Goal: Obtain resource: Download file/media

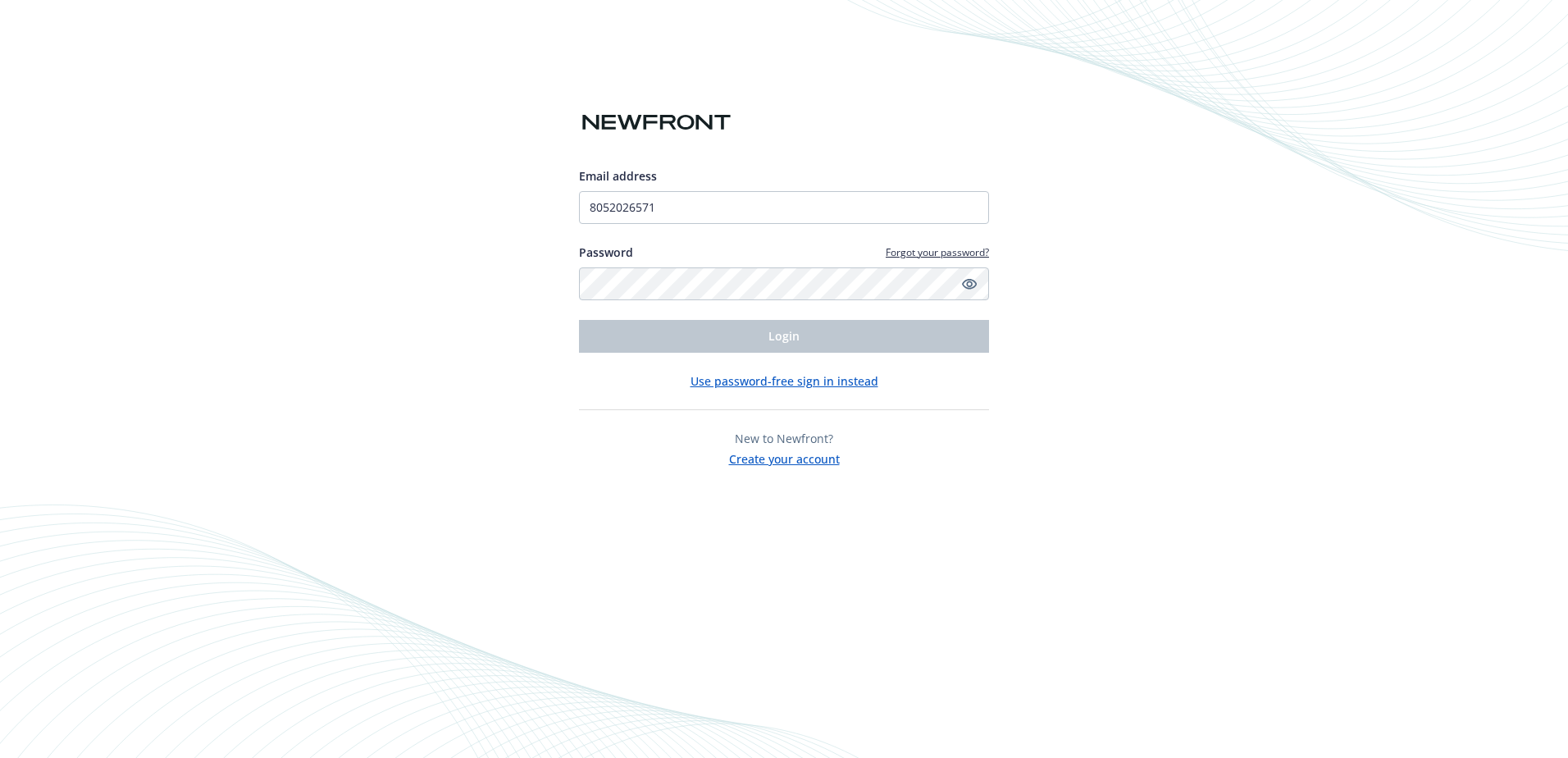
drag, startPoint x: 462, startPoint y: 387, endPoint x: 450, endPoint y: 394, distance: 13.9
click at [461, 388] on div "Email address 8052026571 Password Forgot your password? Login Use password-free…" at bounding box center [784, 379] width 1568 height 758
click at [720, 193] on input "8052026571" at bounding box center [784, 207] width 410 height 33
click at [795, 303] on div "Email address 8052026571 Password Forgot your password? Login" at bounding box center [784, 260] width 410 height 185
click at [975, 285] on icon "Show password" at bounding box center [969, 283] width 14 height 14
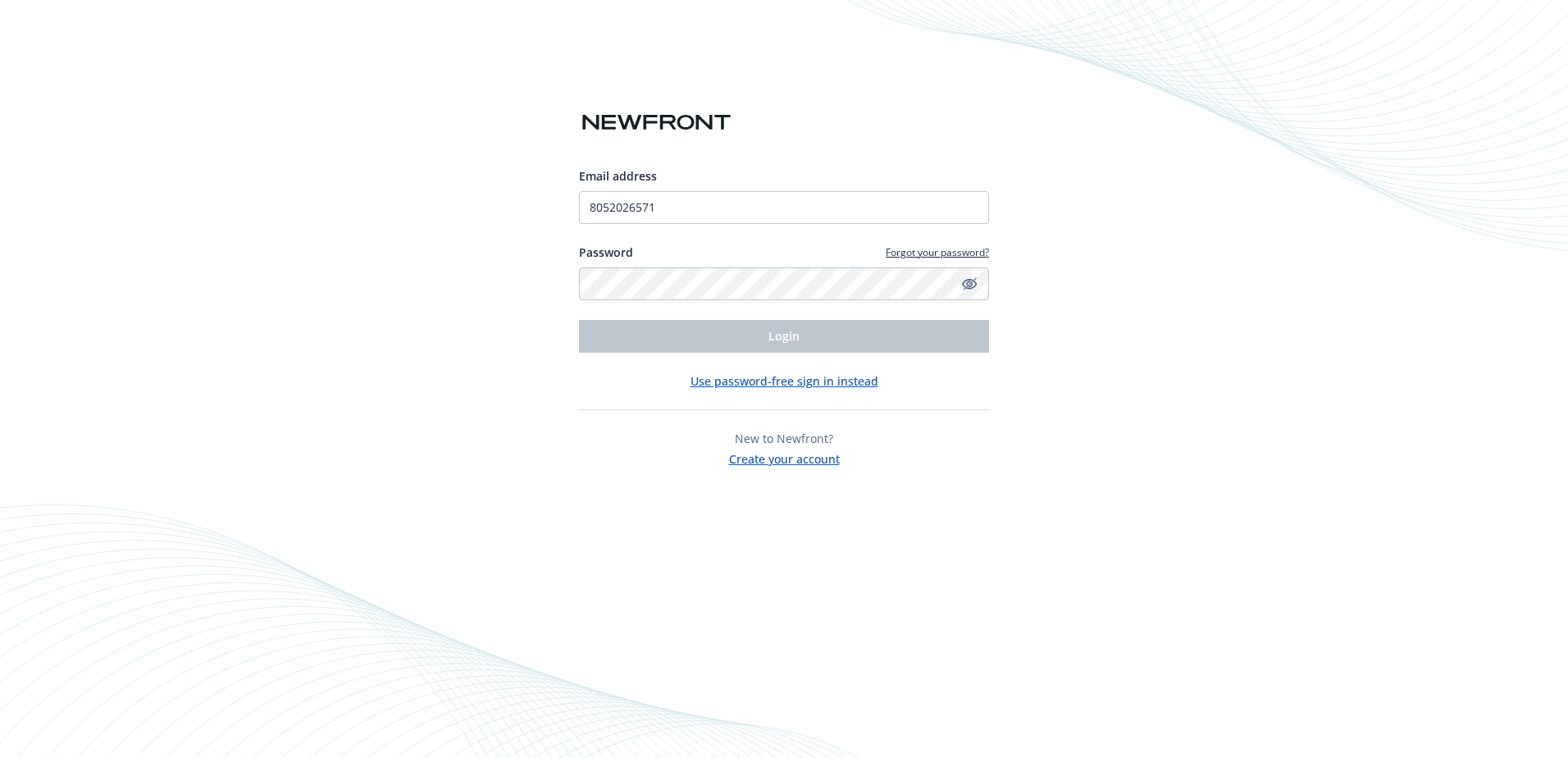
click at [970, 279] on icon "Hide password" at bounding box center [969, 284] width 14 height 11
click at [969, 279] on icon "Show password" at bounding box center [969, 284] width 14 height 11
click at [1116, 323] on div "Email address 8052026571 Password Forgot your password? Login Use password-free…" at bounding box center [784, 379] width 1568 height 758
click at [691, 201] on input "8052026571" at bounding box center [784, 207] width 410 height 33
drag, startPoint x: 692, startPoint y: 201, endPoint x: 326, endPoint y: 169, distance: 367.4
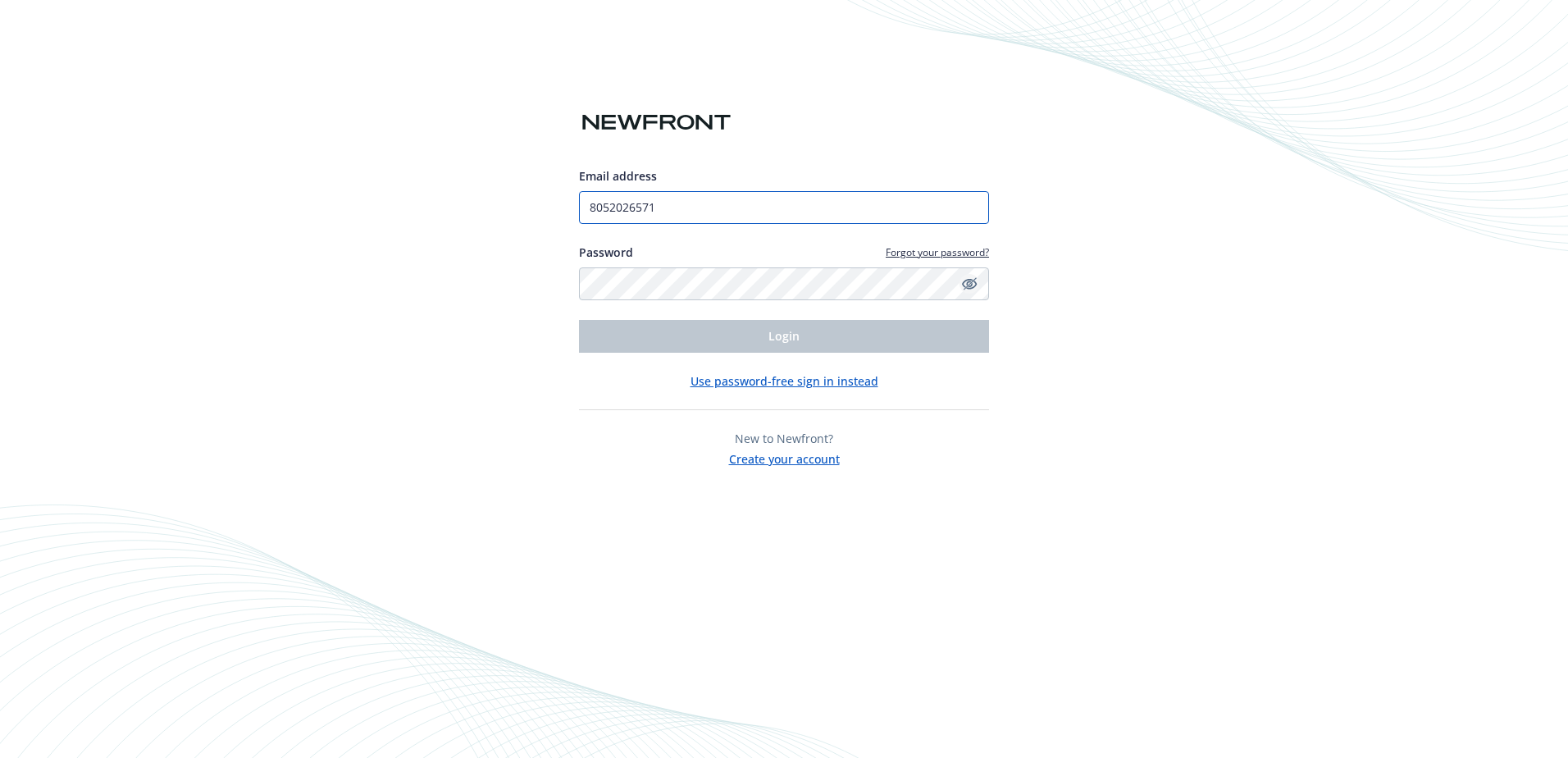
click at [326, 169] on div "Email address 8052026571 Password Forgot your password? Login Use password-free…" at bounding box center [784, 379] width 1568 height 758
type input "[EMAIL_ADDRESS][DOMAIN_NAME]"
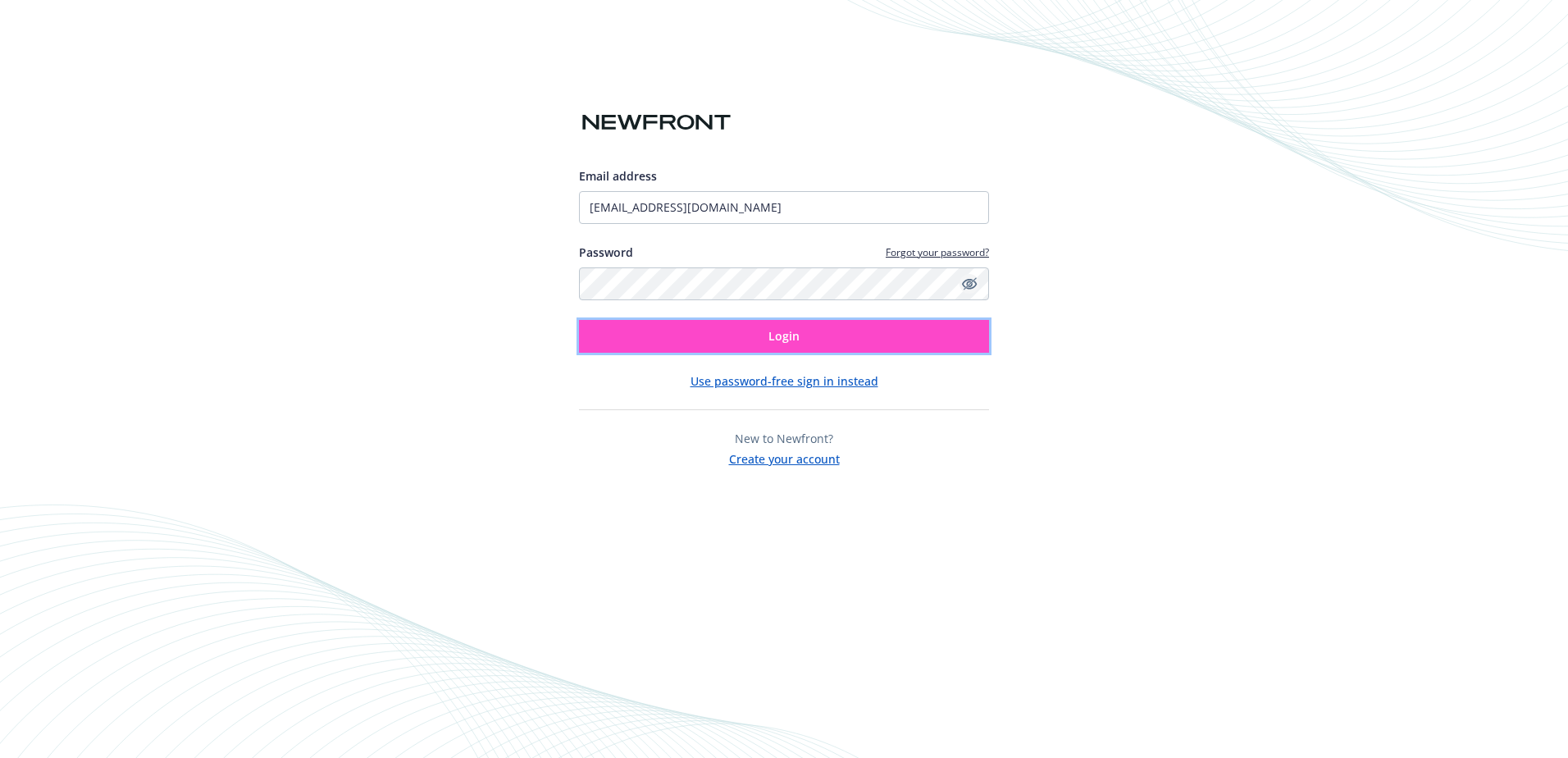
click at [691, 342] on button "Login" at bounding box center [784, 336] width 410 height 33
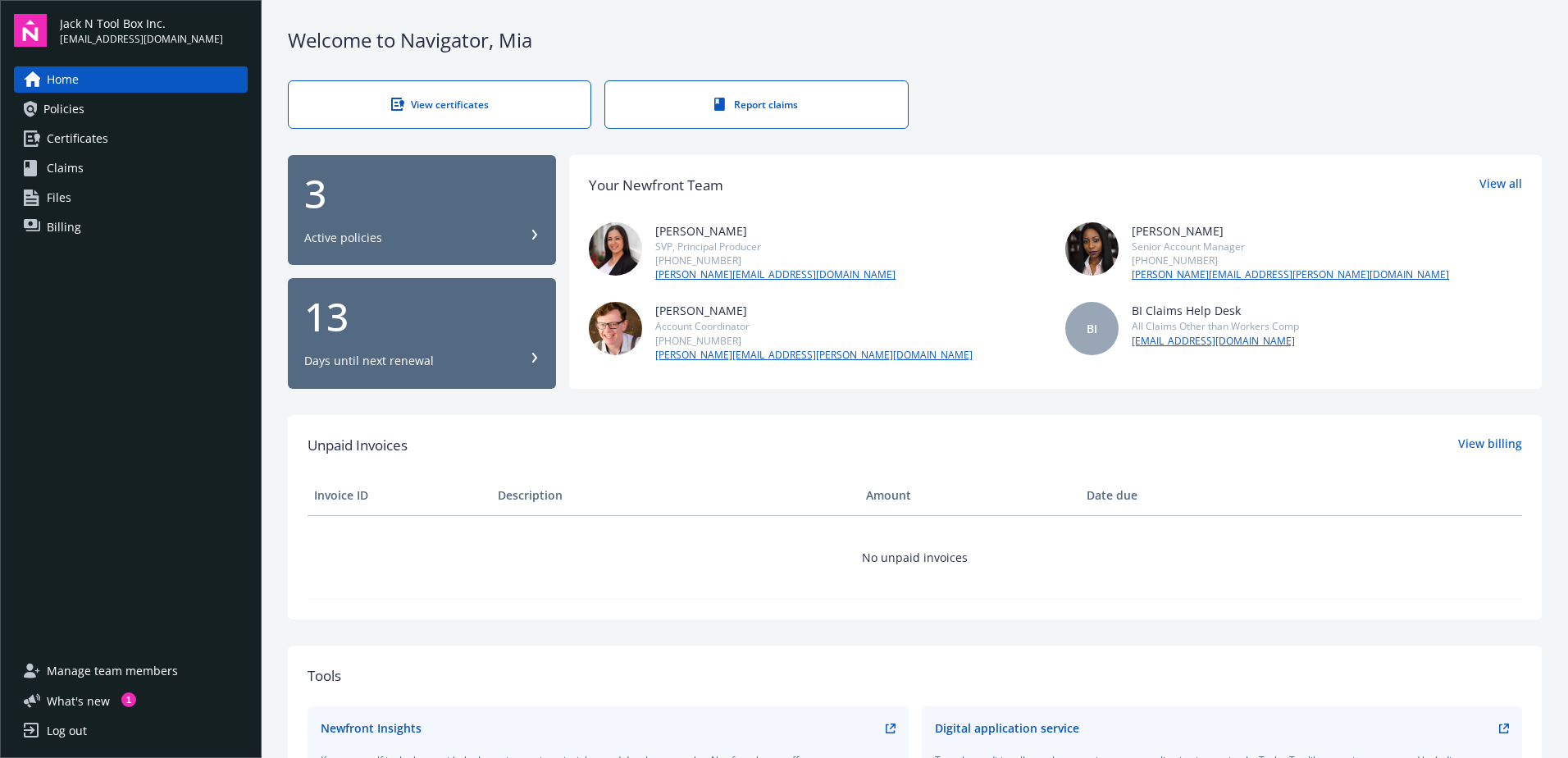
click at [483, 91] on link "View certificates" at bounding box center [439, 104] width 303 height 48
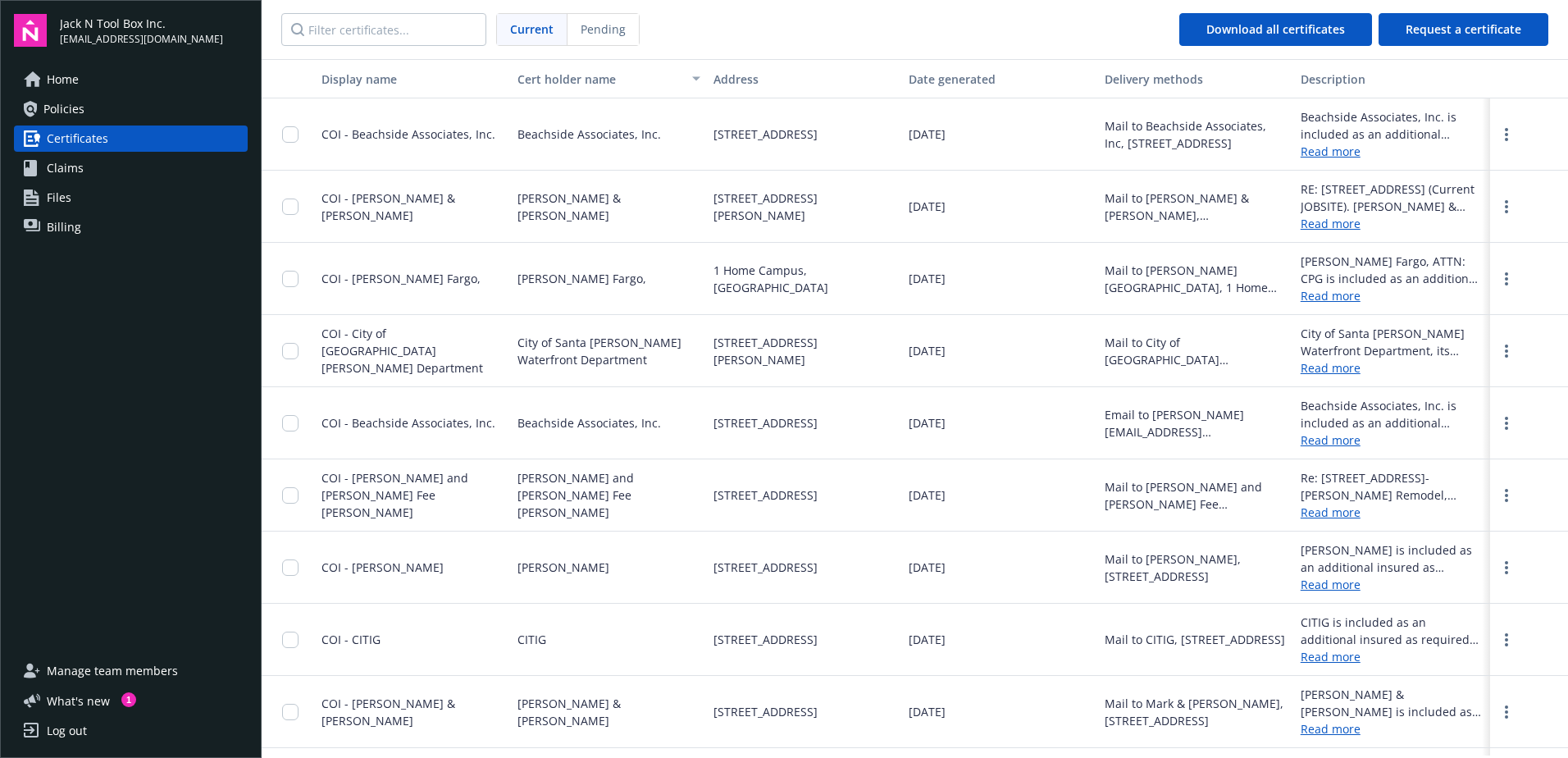
scroll to position [164, 0]
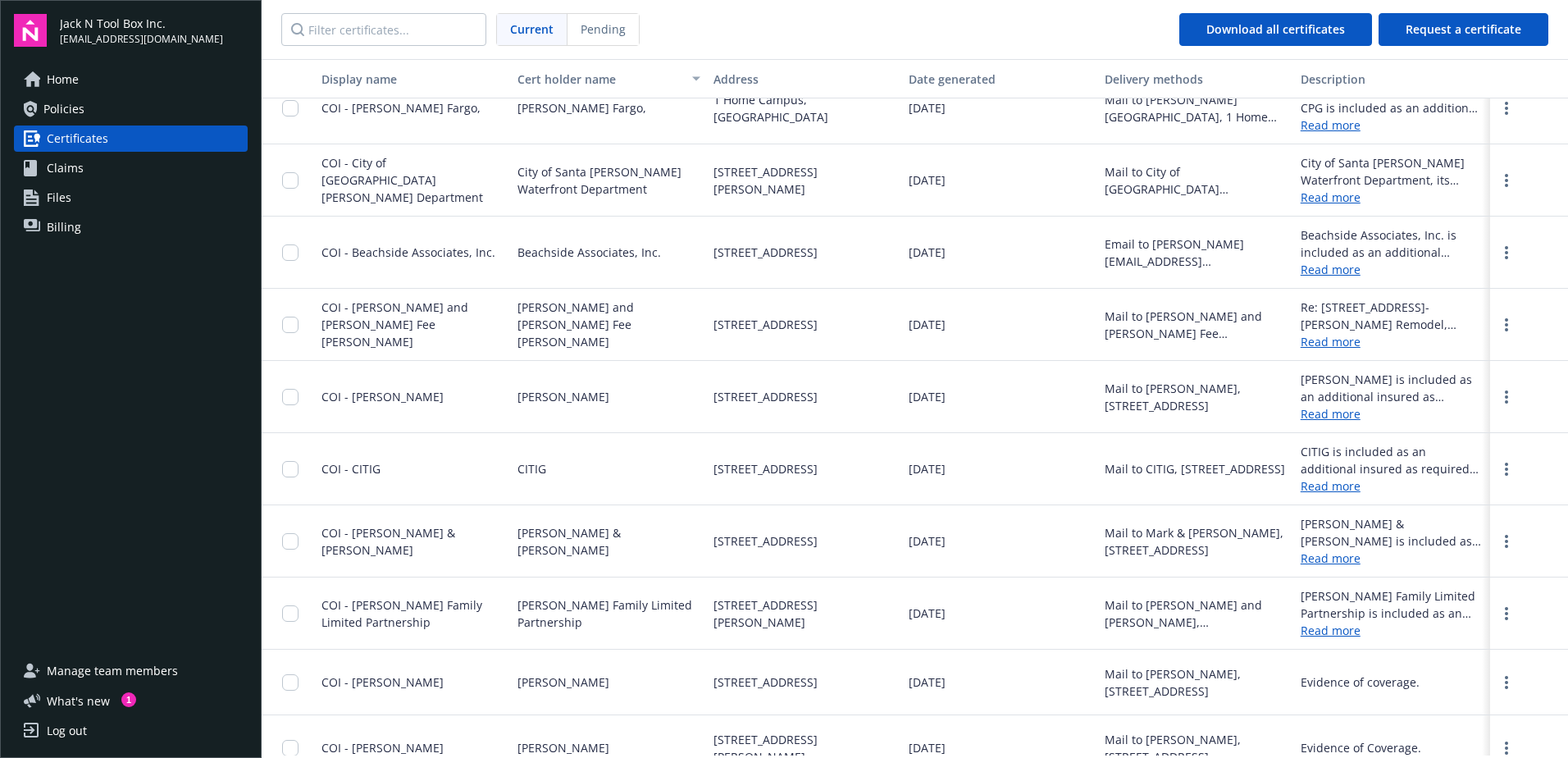
click at [60, 196] on span "Files" at bounding box center [60, 197] width 25 height 26
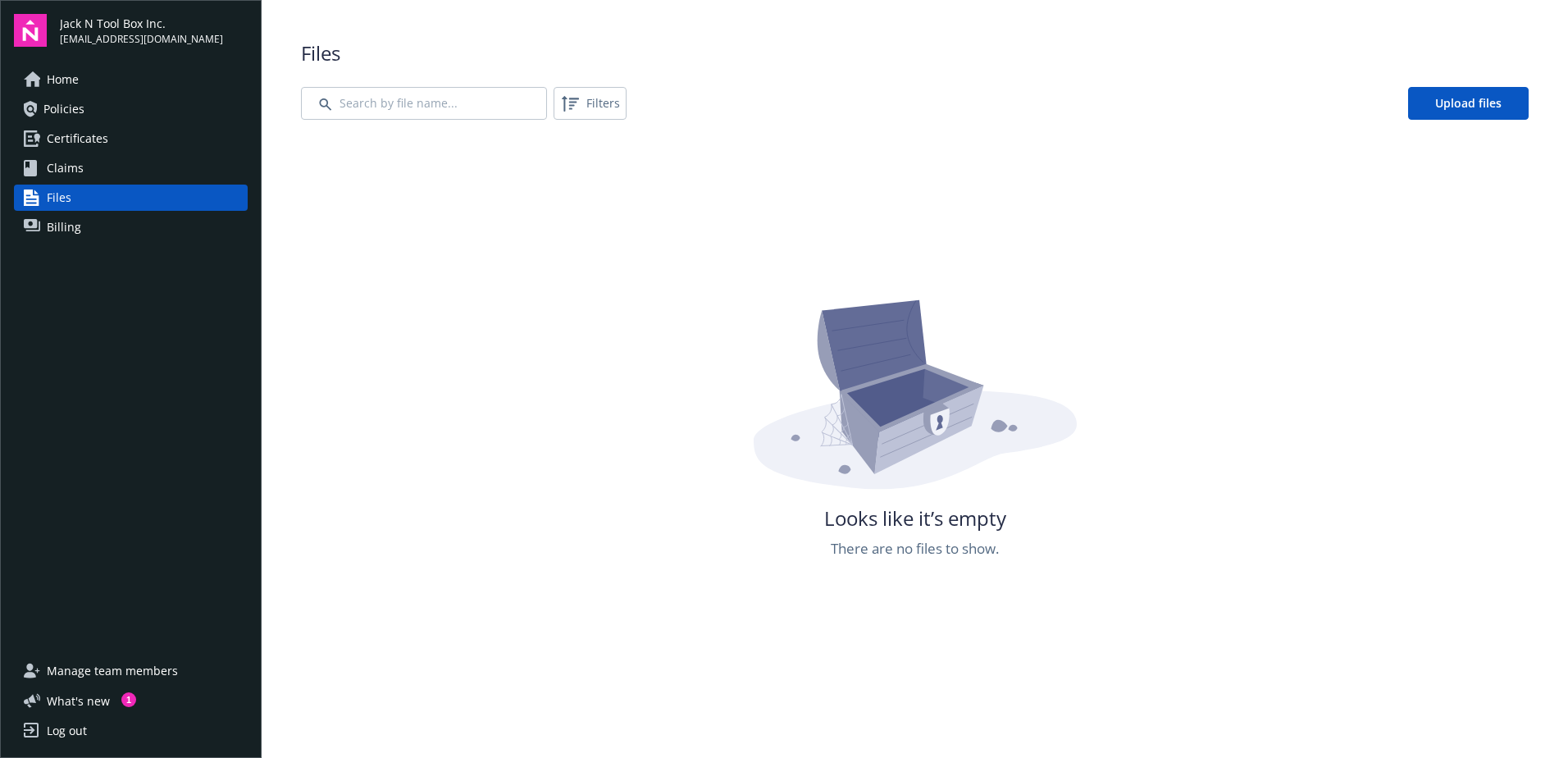
click at [66, 107] on span "Policies" at bounding box center [64, 109] width 41 height 26
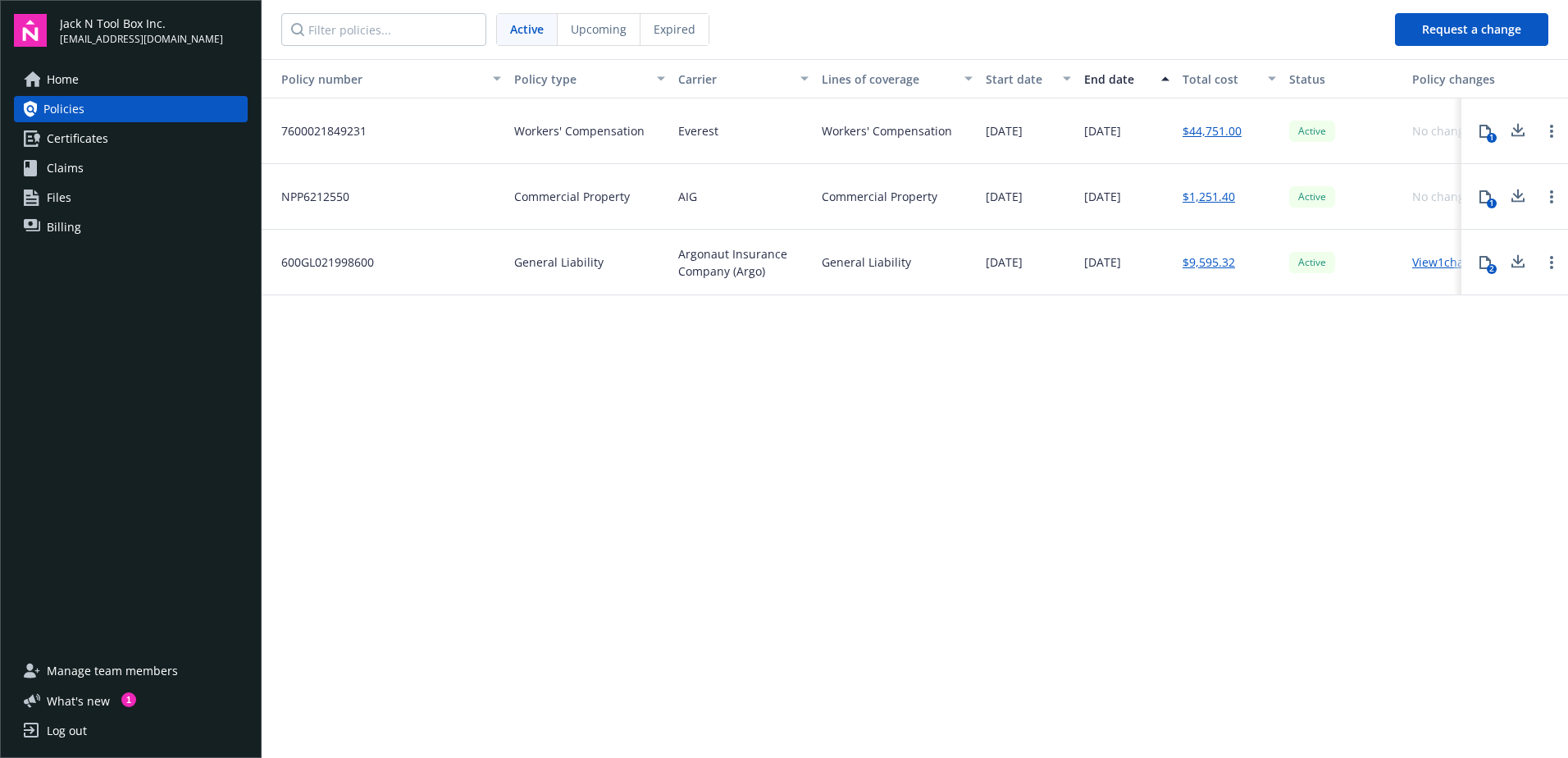
click at [1431, 264] on link "View 1 changes" at bounding box center [1450, 262] width 78 height 15
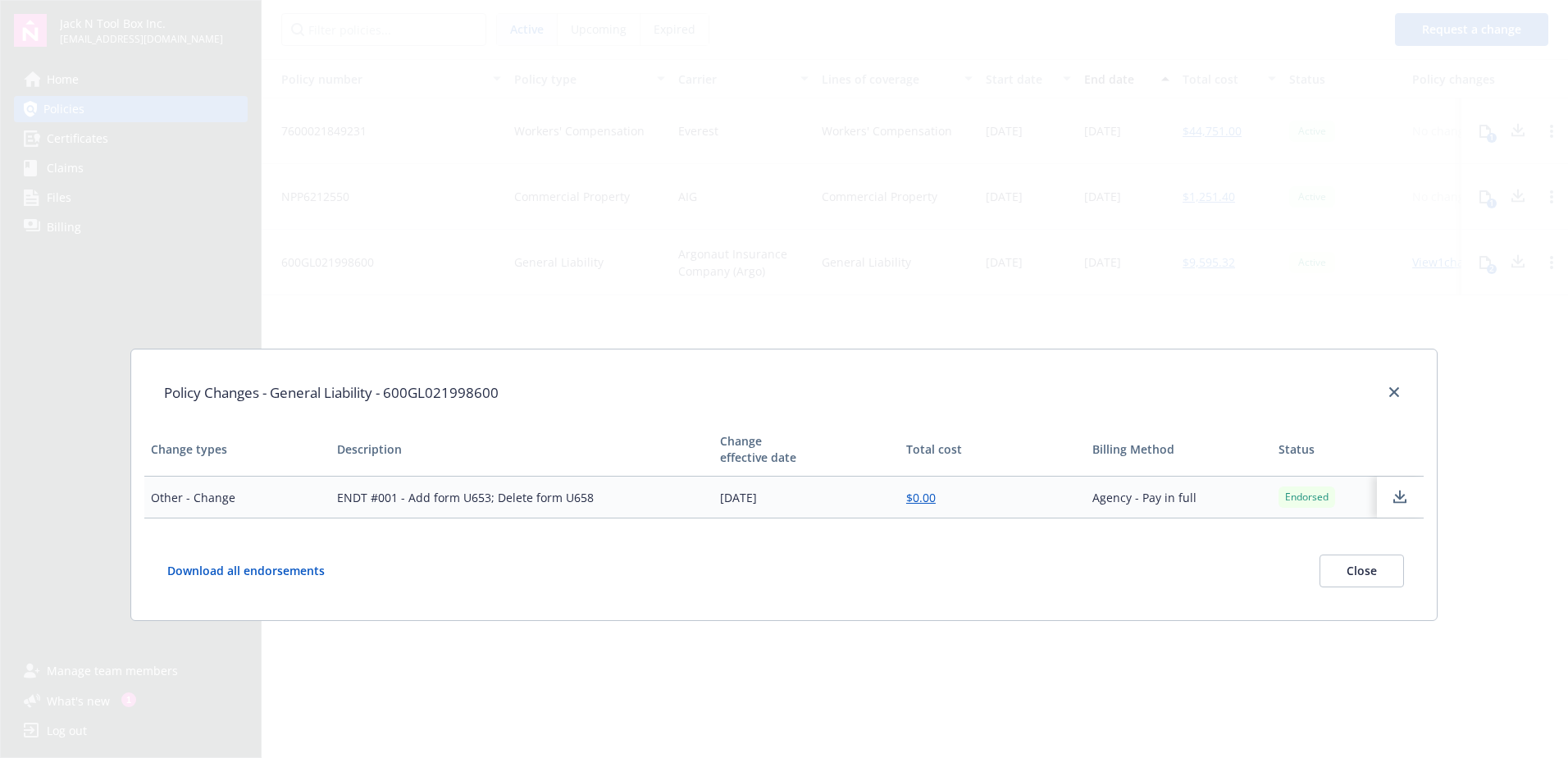
click at [1395, 493] on icon at bounding box center [1399, 497] width 19 height 20
click at [184, 484] on td "Other - Change" at bounding box center [237, 497] width 186 height 41
click at [534, 148] on div "Policy Changes - General Liability - 600GL021998600 Change types Description Ch…" at bounding box center [784, 379] width 1568 height 758
click at [1388, 574] on button "Close" at bounding box center [1362, 571] width 85 height 33
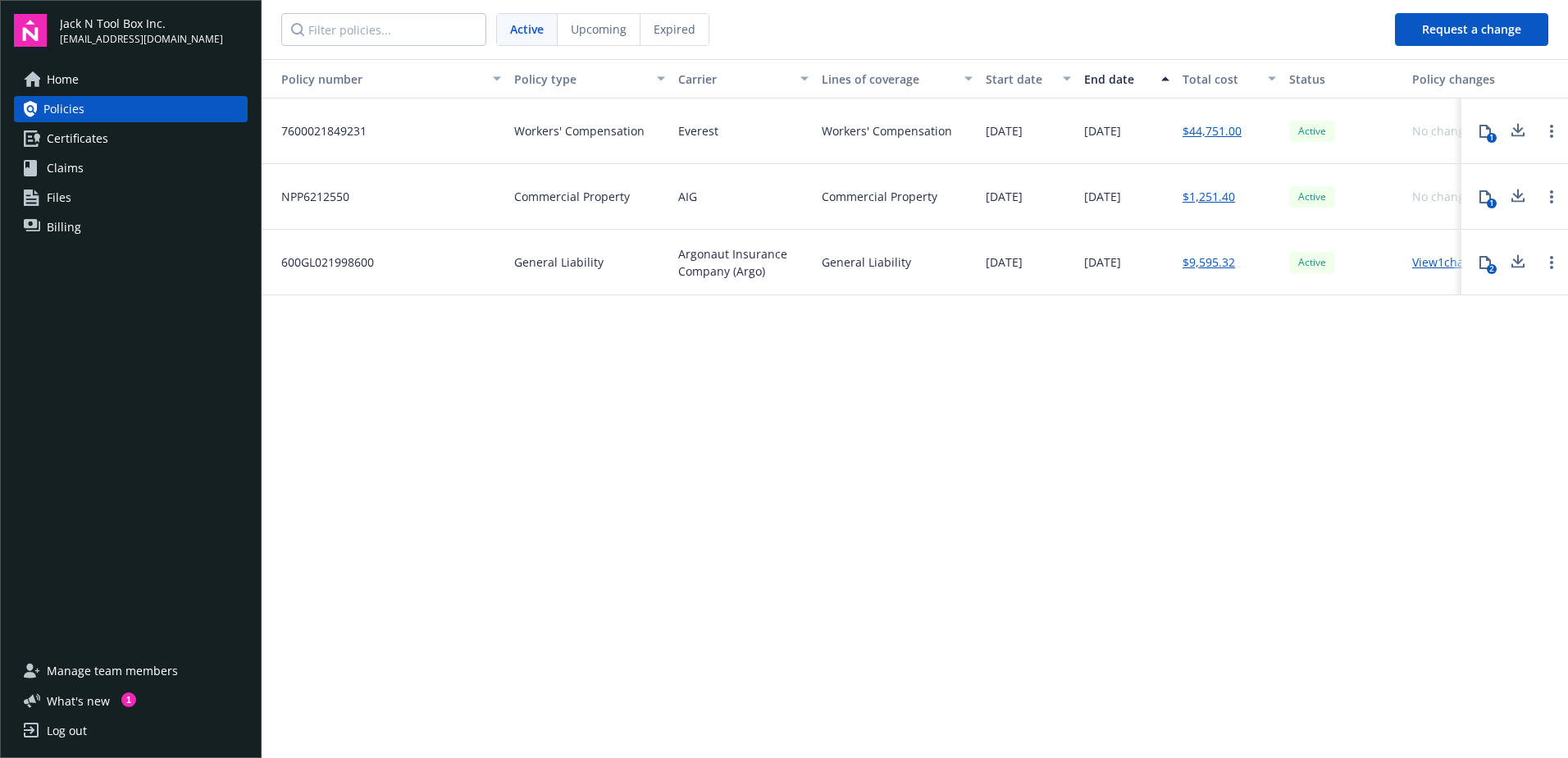
click at [960, 330] on div "Policy number Policy type Carrier Lines of coverage Start date End date Total c…" at bounding box center [915, 406] width 1306 height 696
click at [1440, 266] on link "View 1 changes" at bounding box center [1450, 262] width 78 height 15
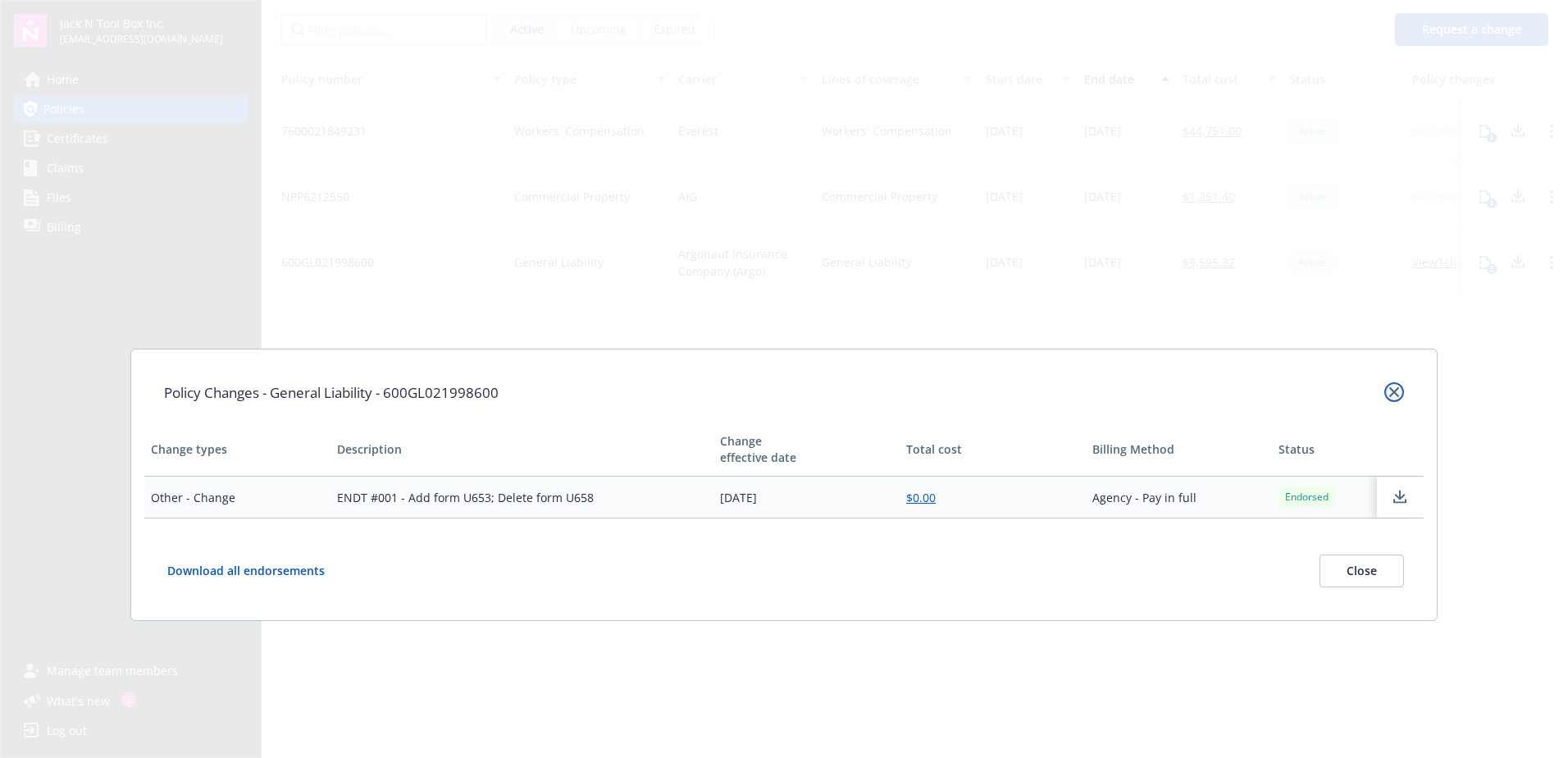
click at [1388, 396] on link "close" at bounding box center [1394, 392] width 19 height 19
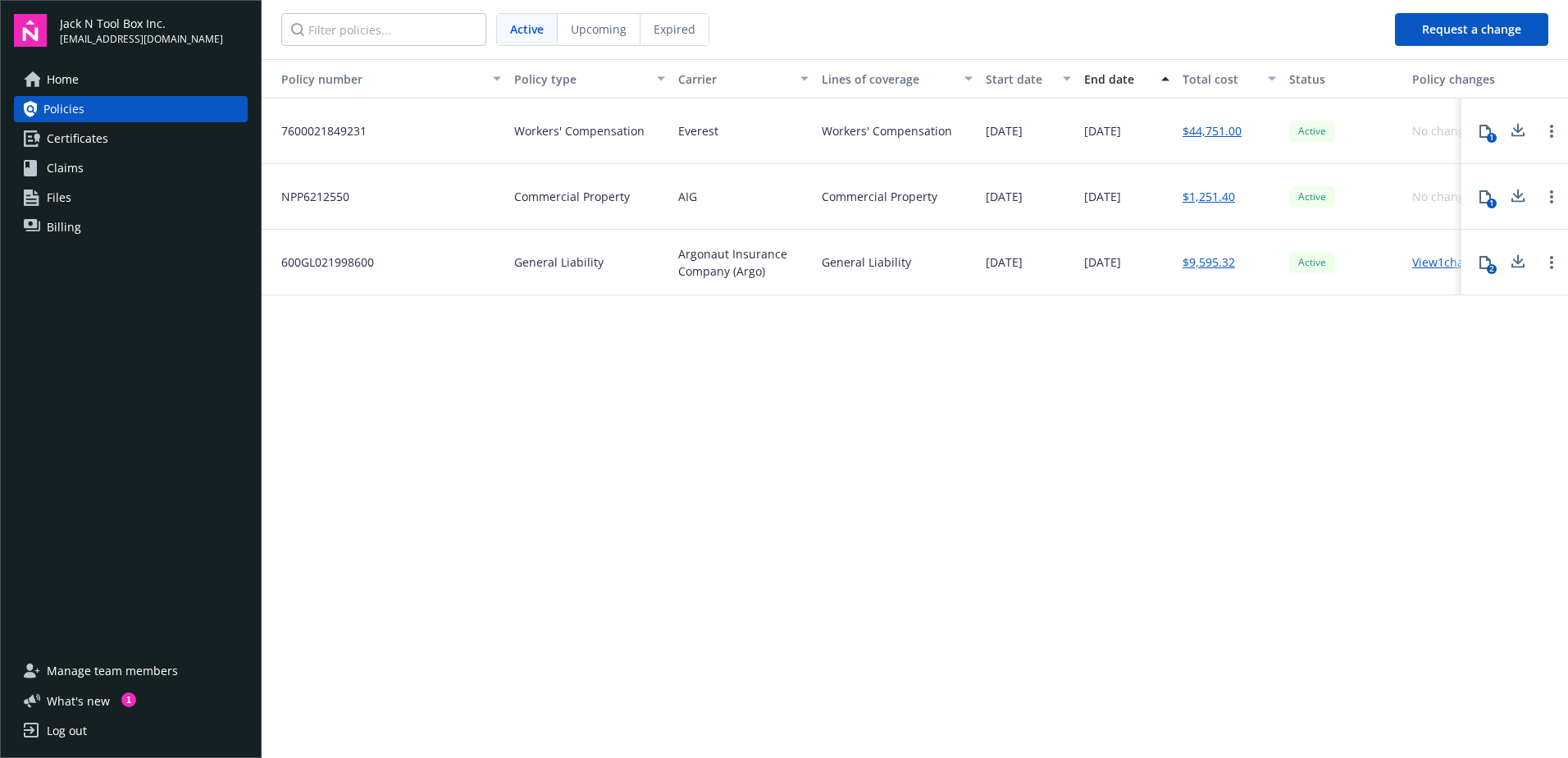
click at [1439, 377] on div "Policy number Policy type Carrier Lines of coverage Start date End date Total c…" at bounding box center [915, 406] width 1306 height 696
click at [1489, 203] on div "1" at bounding box center [1492, 203] width 10 height 10
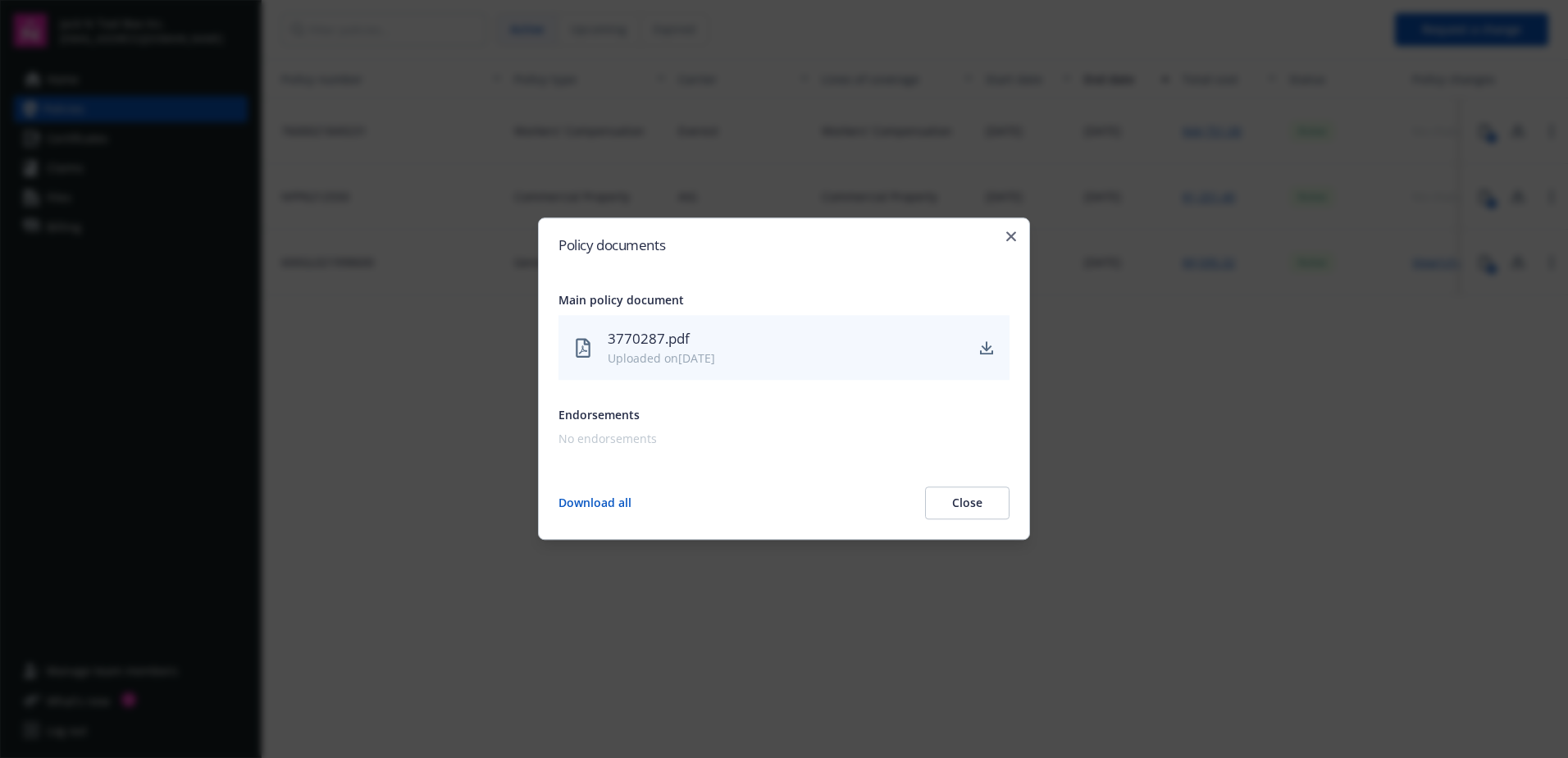
click at [636, 342] on div "3770287.pdf" at bounding box center [786, 339] width 356 height 21
click at [990, 344] on icon "download" at bounding box center [987, 348] width 13 height 13
click at [1003, 235] on div "Policy documents Main policy document 3770287.pdf Uploaded on 08/13/2025 Endors…" at bounding box center [784, 379] width 492 height 323
click at [1011, 231] on icon "button" at bounding box center [1011, 236] width 10 height 10
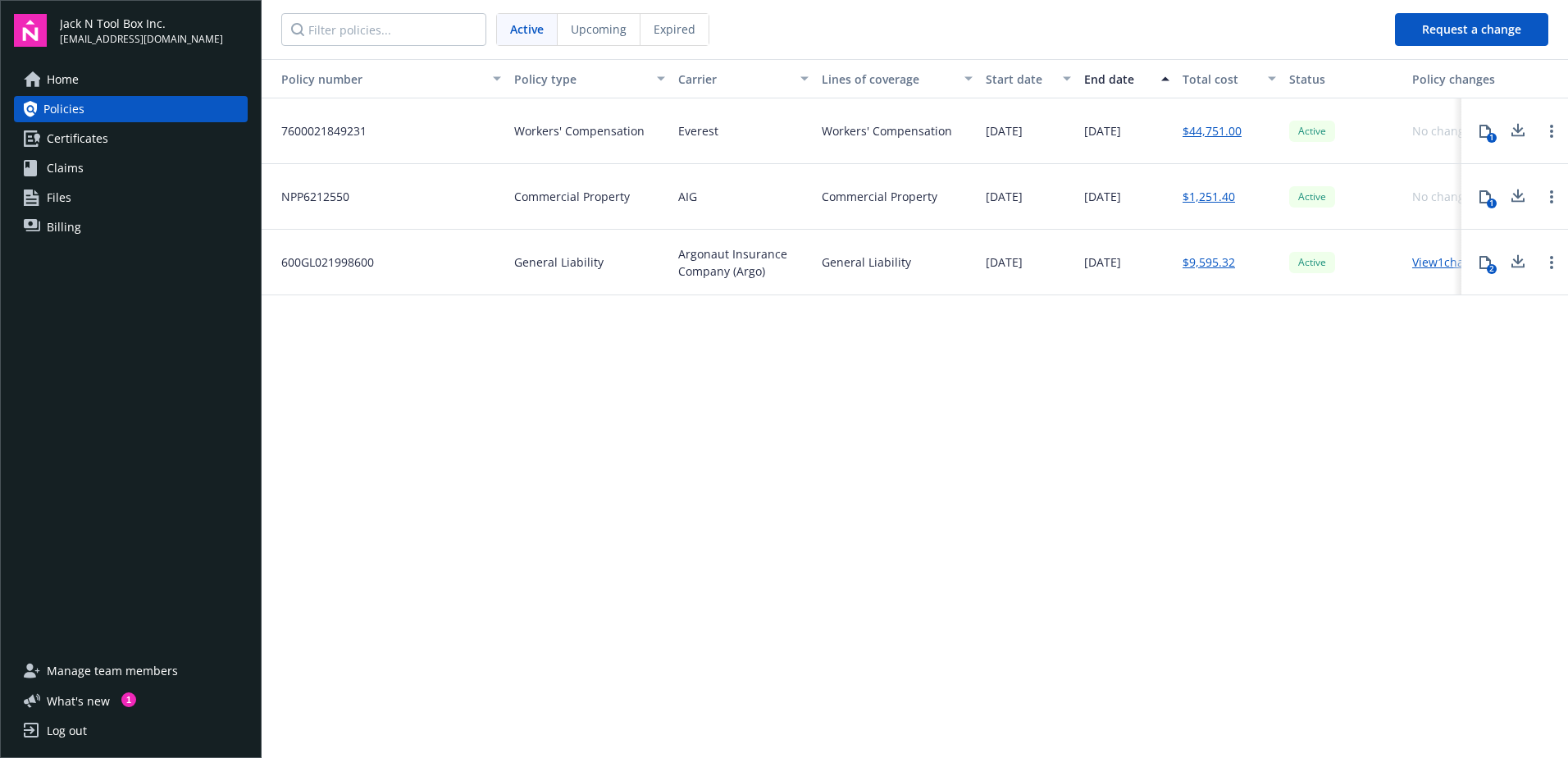
click at [979, 479] on div "Policy number Policy type Carrier Lines of coverage Start date End date Total c…" at bounding box center [915, 406] width 1306 height 696
click at [588, 362] on div "Policy number Policy type Carrier Lines of coverage Start date End date Total c…" at bounding box center [915, 406] width 1306 height 696
click at [311, 196] on span "NPP6212550" at bounding box center [308, 196] width 81 height 17
click at [78, 128] on span "Certificates" at bounding box center [78, 138] width 62 height 26
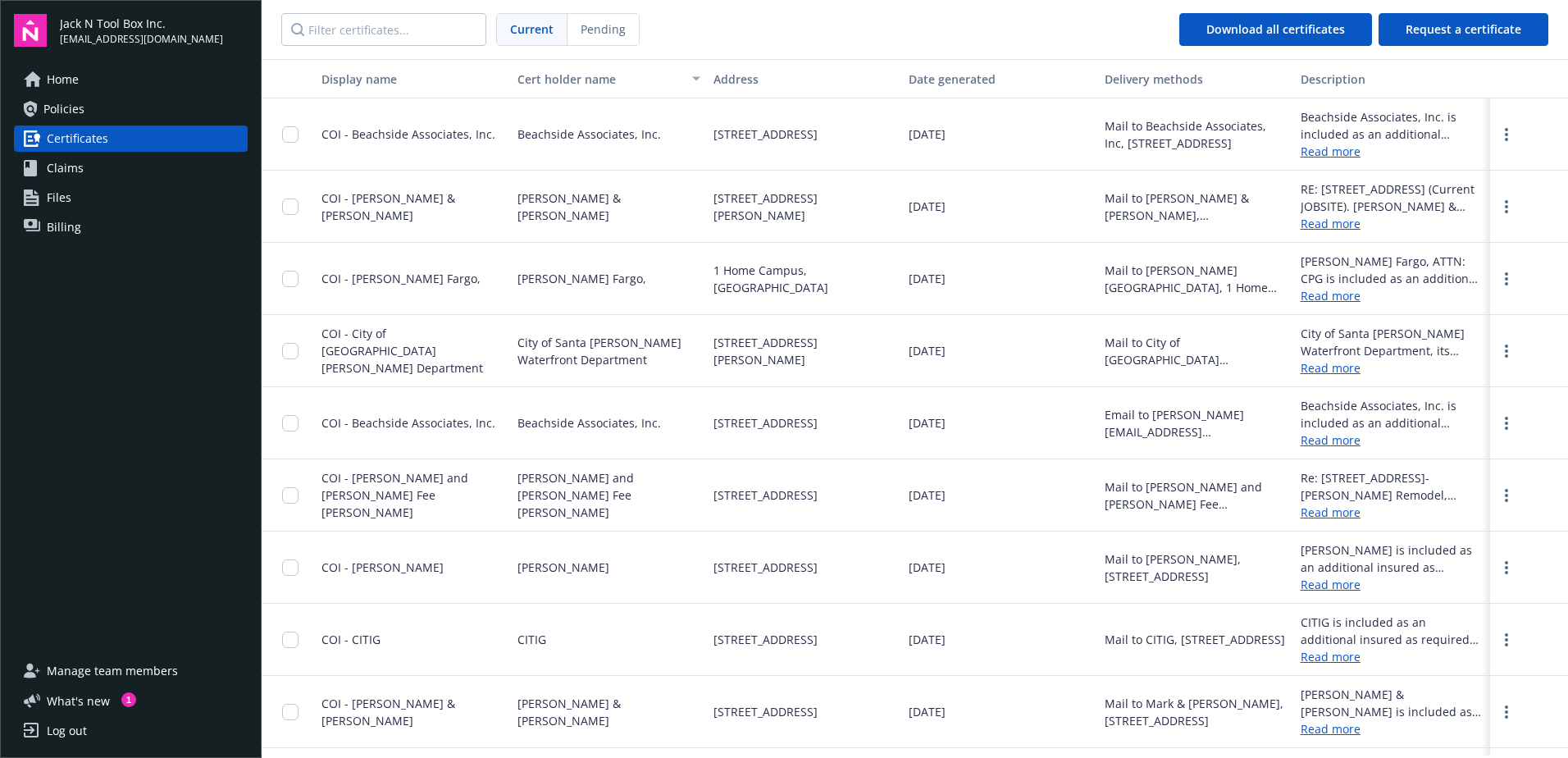
click at [1340, 156] on link "Read more" at bounding box center [1393, 151] width 183 height 17
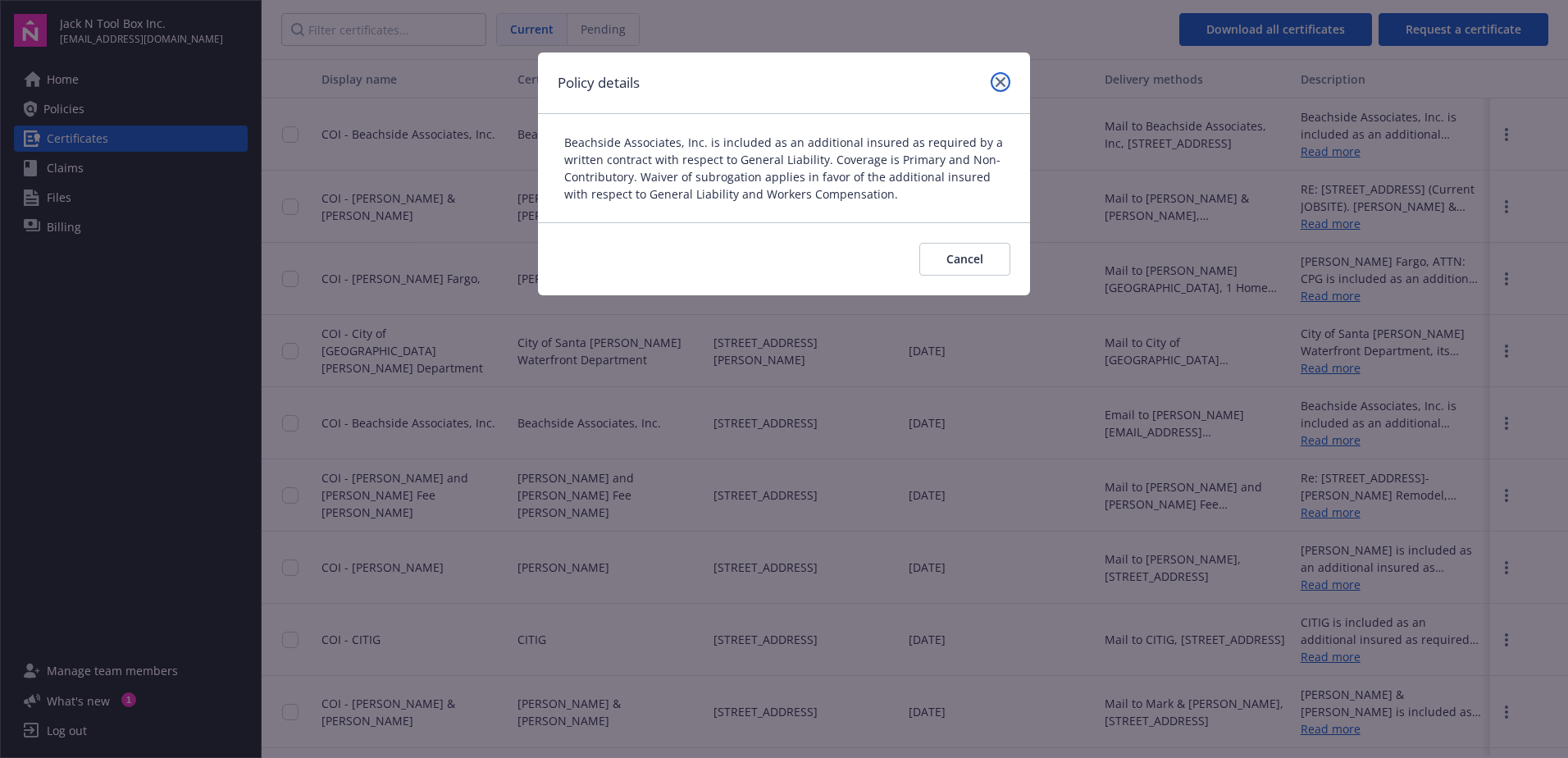
click at [992, 80] on link "close" at bounding box center [1001, 82] width 19 height 19
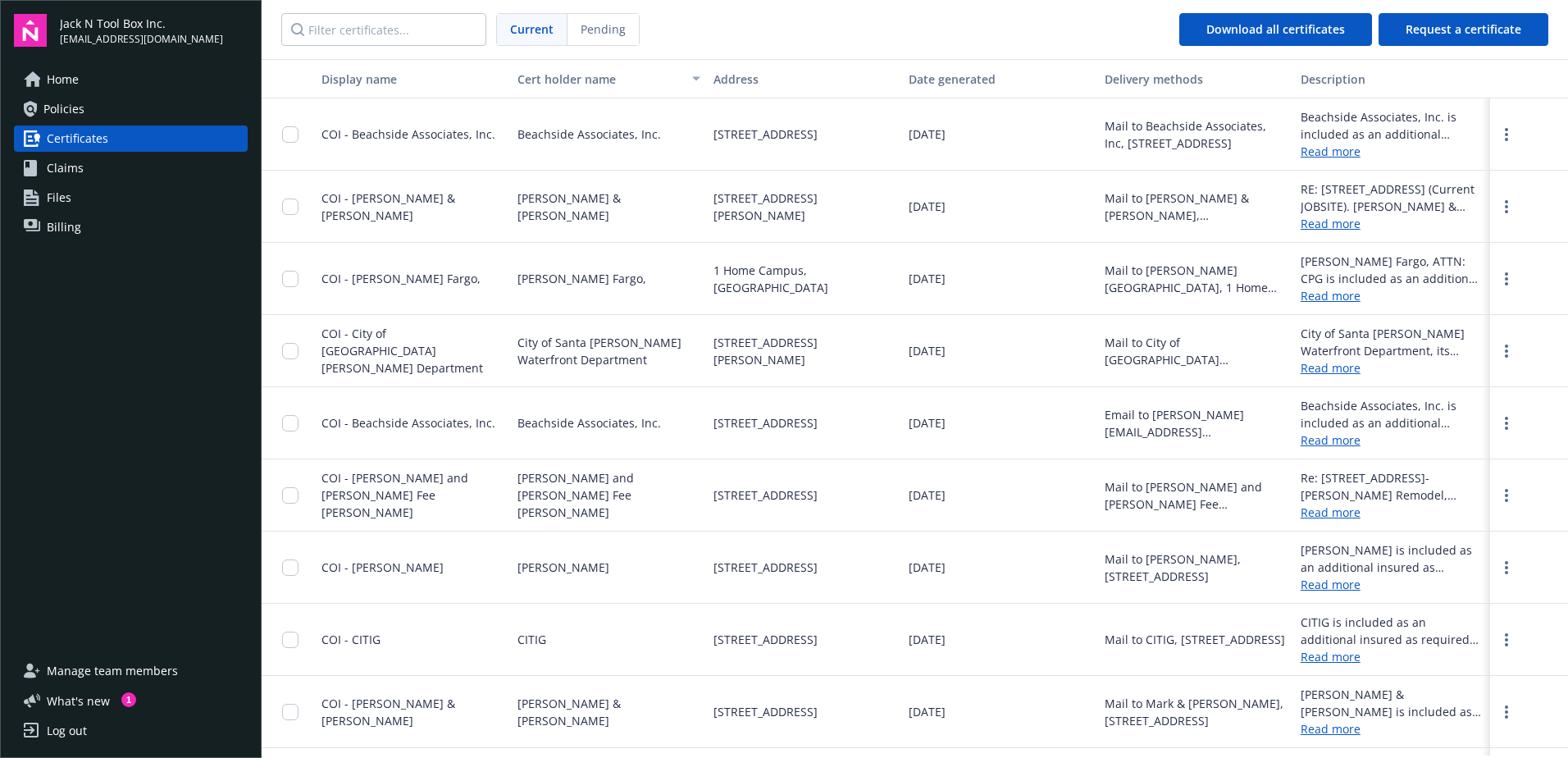
click at [70, 87] on span "Home" at bounding box center [63, 79] width 32 height 26
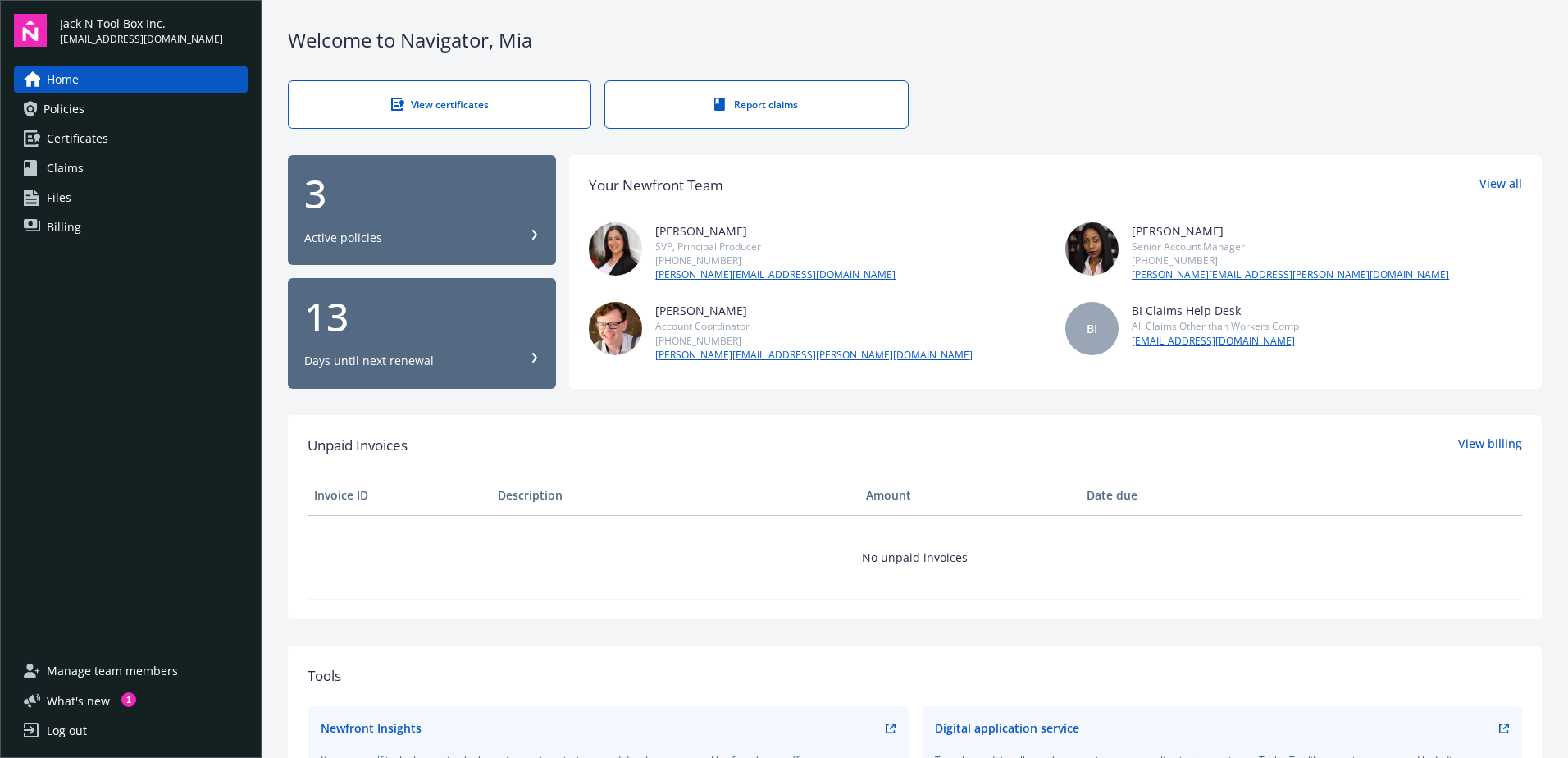
click at [429, 111] on div "View certificates" at bounding box center [439, 104] width 236 height 13
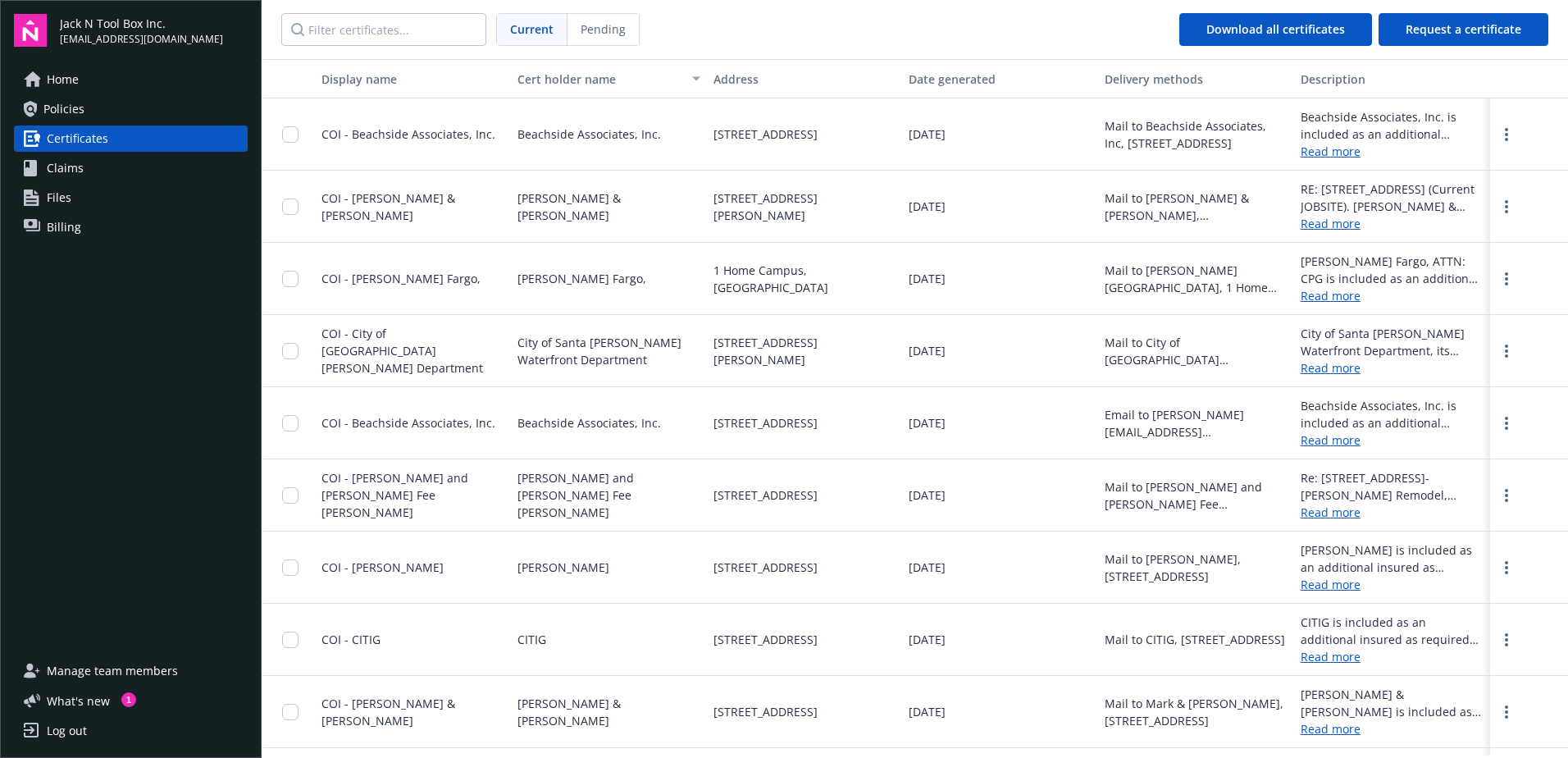
click at [88, 78] on link "Home" at bounding box center [130, 79] width 234 height 26
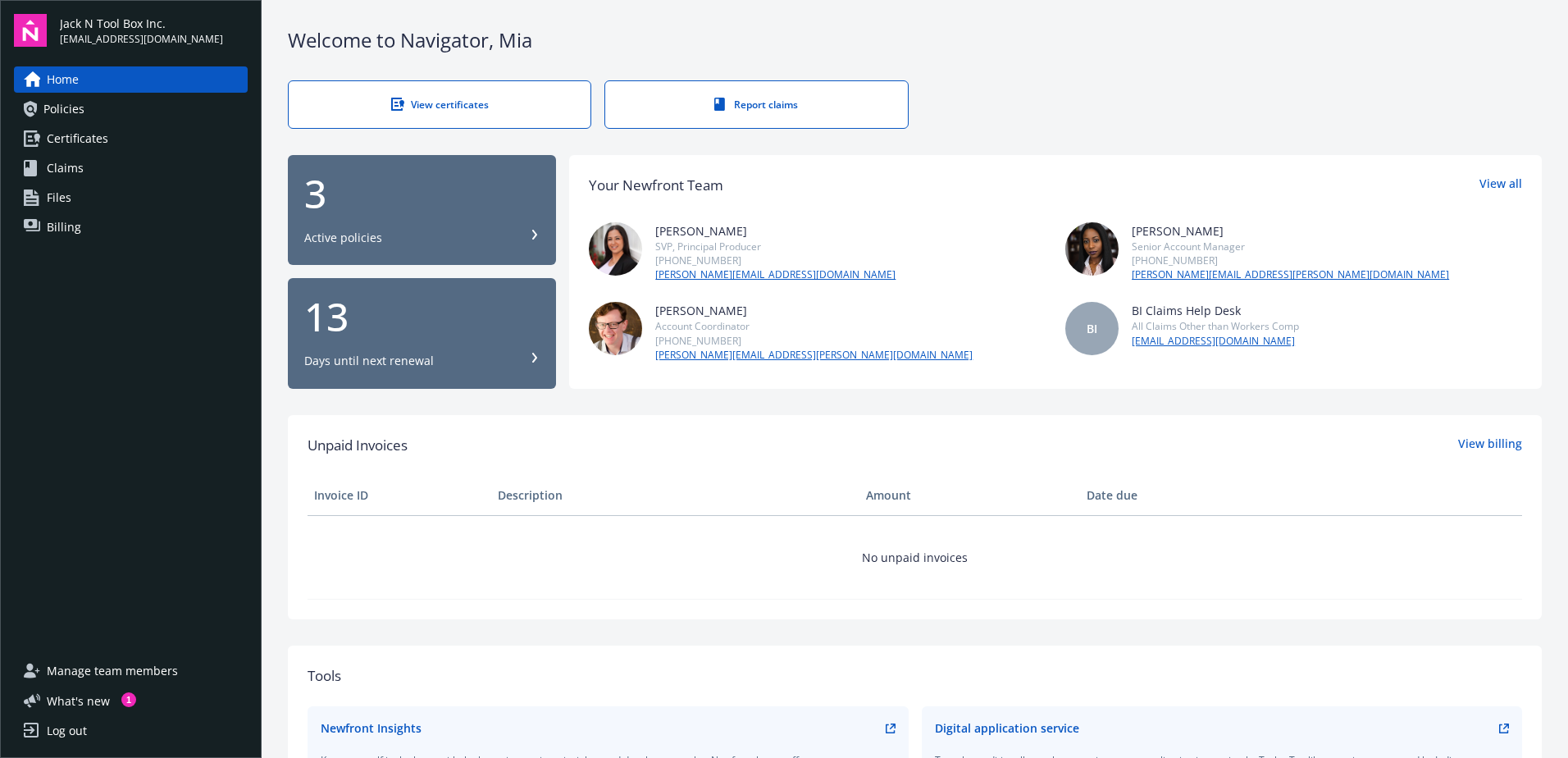
click at [319, 207] on div "3" at bounding box center [422, 194] width 235 height 39
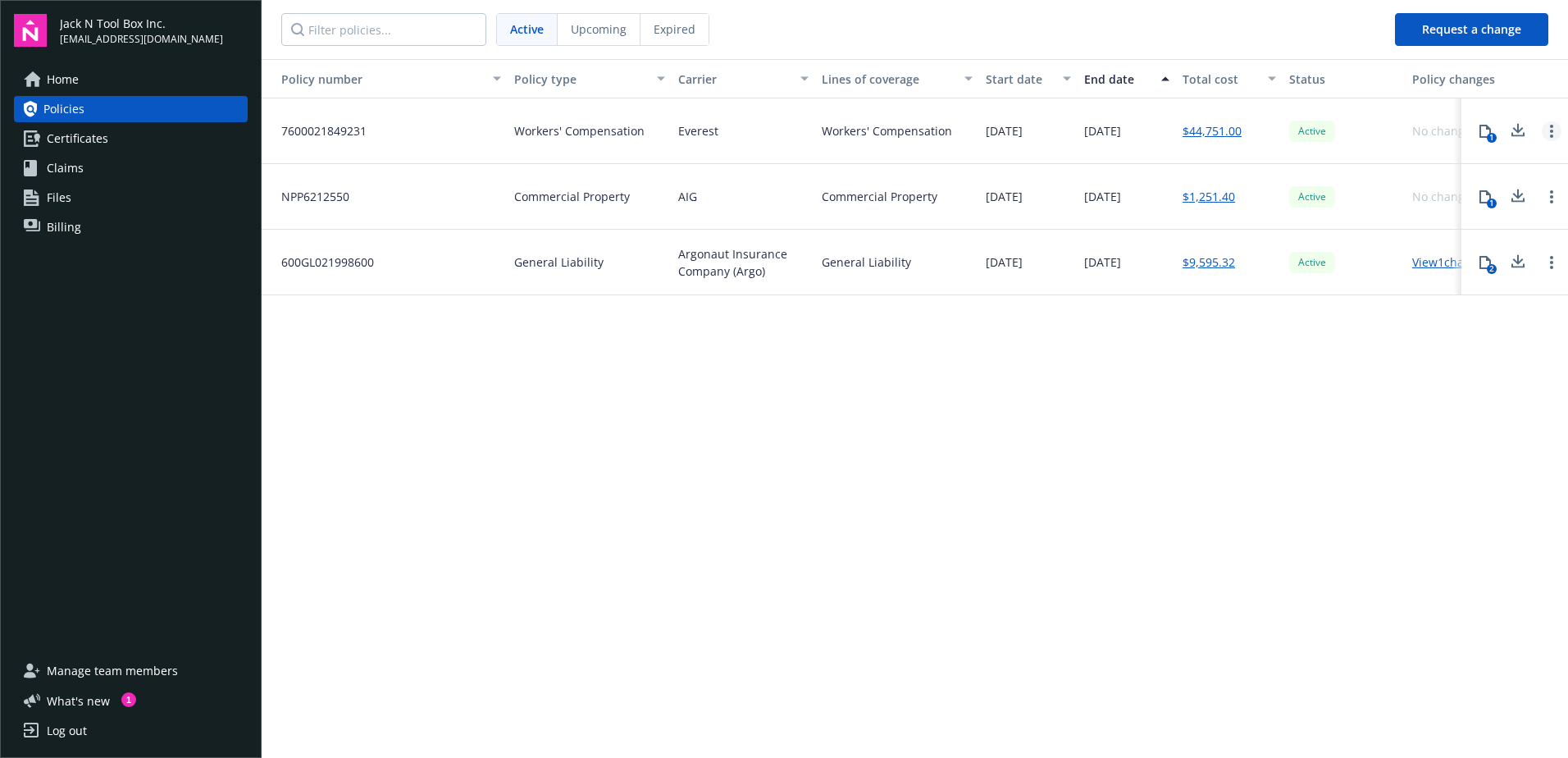
click at [1555, 130] on link "Open options" at bounding box center [1552, 131] width 19 height 19
click at [1545, 195] on link "Open options" at bounding box center [1552, 196] width 19 height 19
click at [1544, 263] on link "Open options" at bounding box center [1552, 262] width 19 height 19
click at [1231, 437] on div "Policy number Policy type Carrier Lines of coverage Start date End date Total c…" at bounding box center [915, 406] width 1306 height 696
click at [1412, 196] on div "No changes" at bounding box center [1457, 196] width 102 height 65
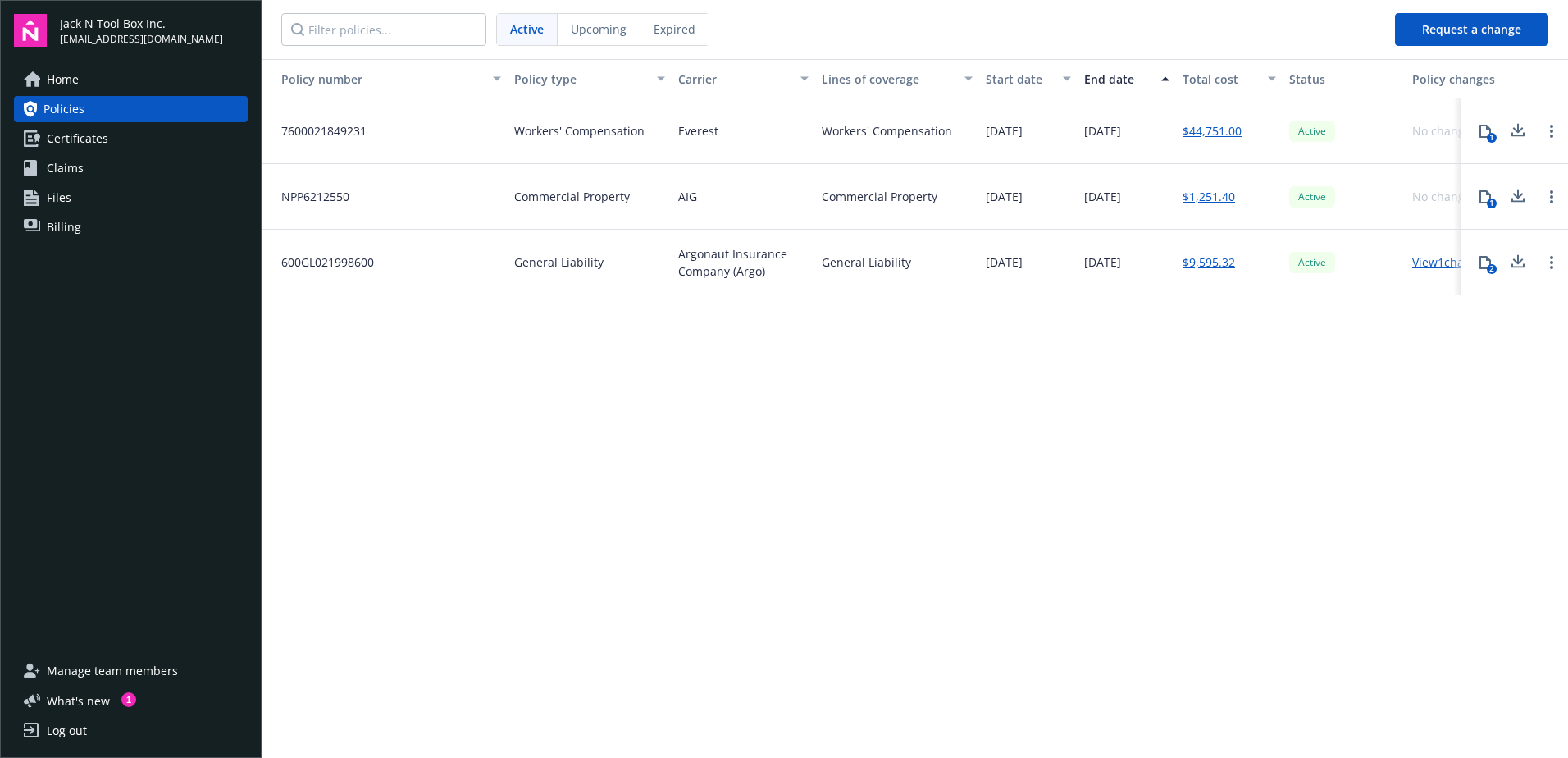
click at [807, 393] on div "Policy number Policy type Carrier Lines of coverage Start date End date Total c…" at bounding box center [915, 406] width 1306 height 696
click at [1438, 268] on link "View 1 changes" at bounding box center [1450, 262] width 78 height 15
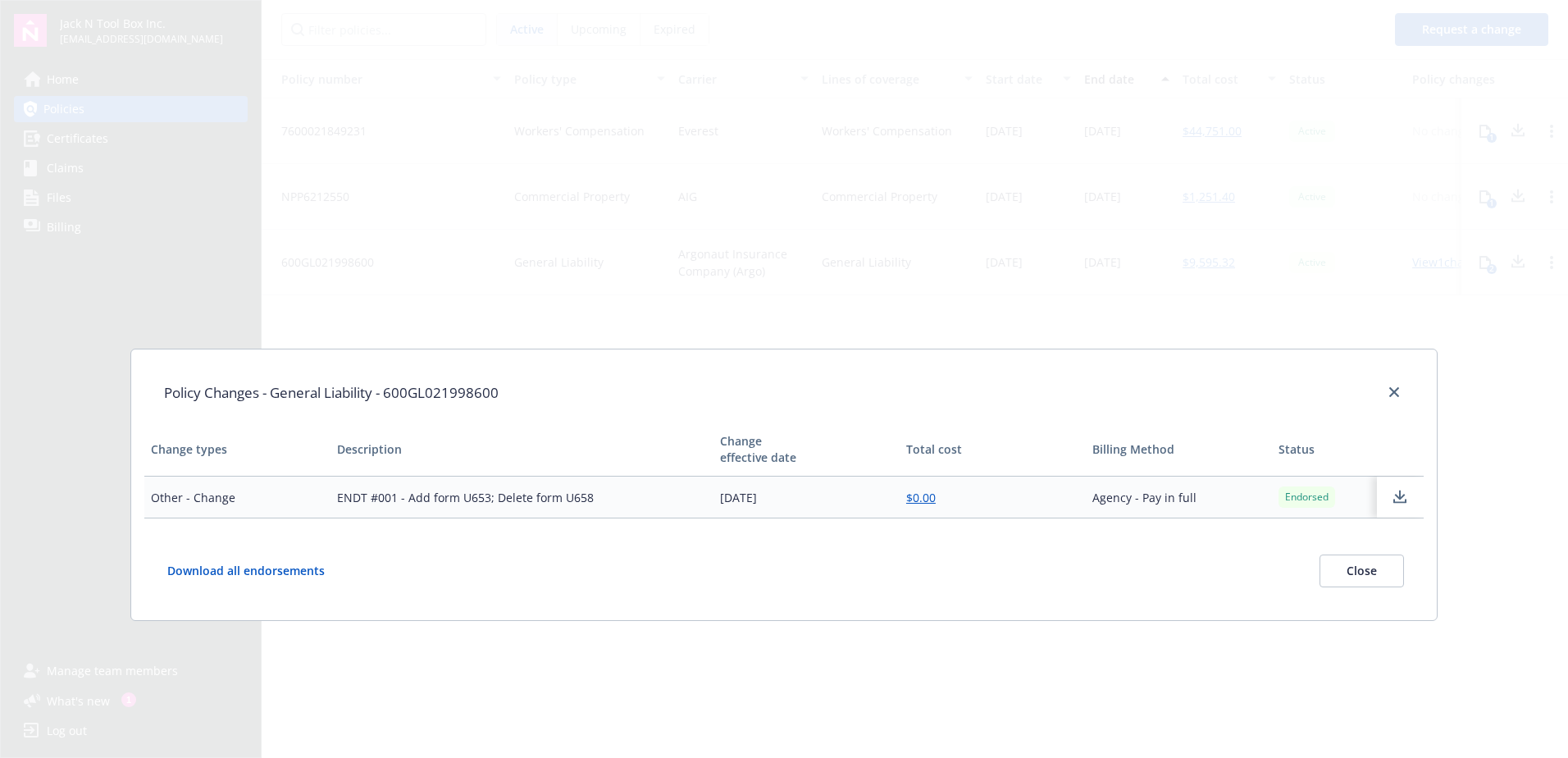
click at [218, 574] on button "Download all endorsements" at bounding box center [257, 571] width 187 height 33
click at [1395, 393] on icon "close" at bounding box center [1394, 392] width 10 height 10
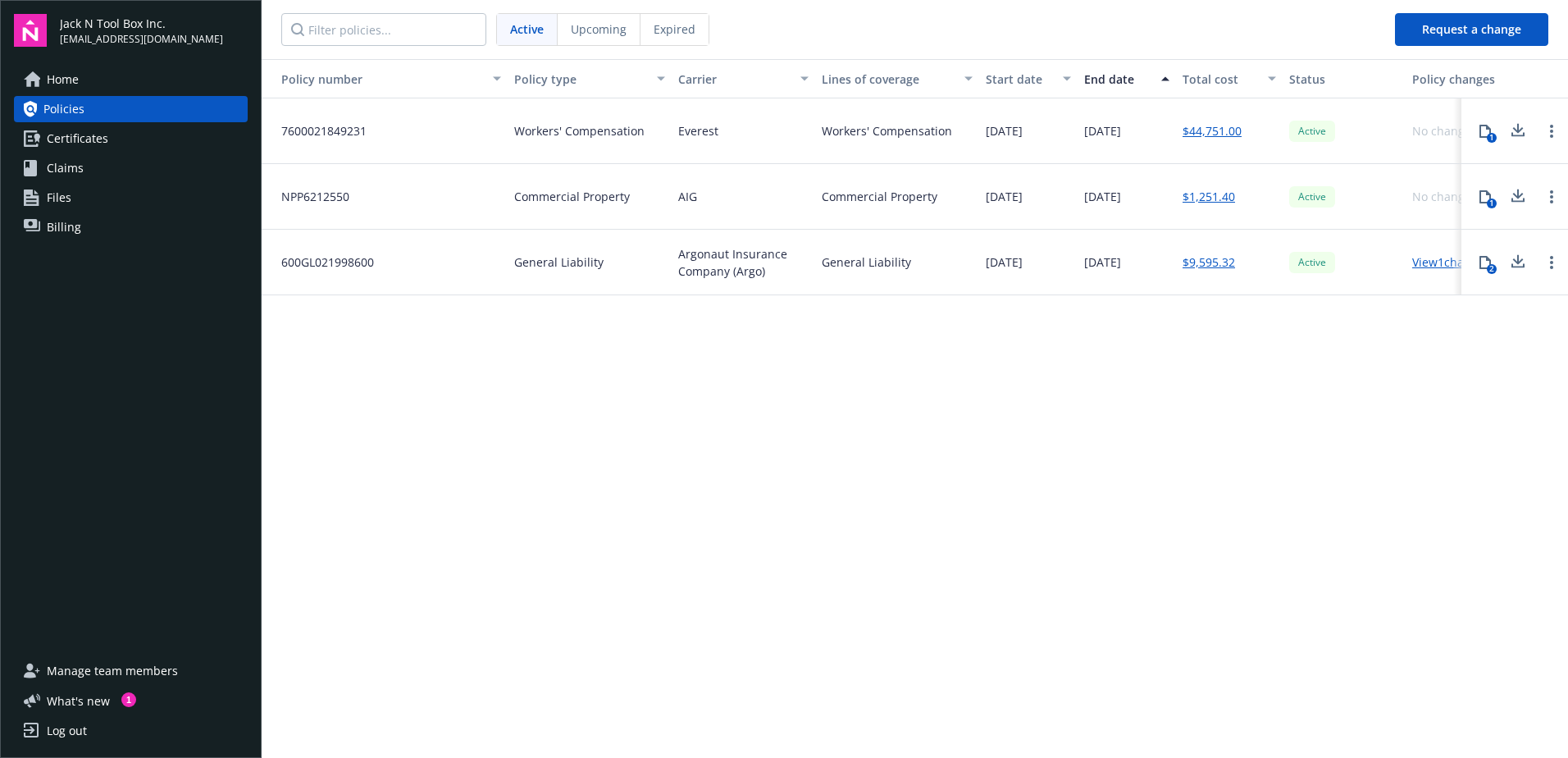
click at [78, 133] on span "Certificates" at bounding box center [78, 138] width 62 height 26
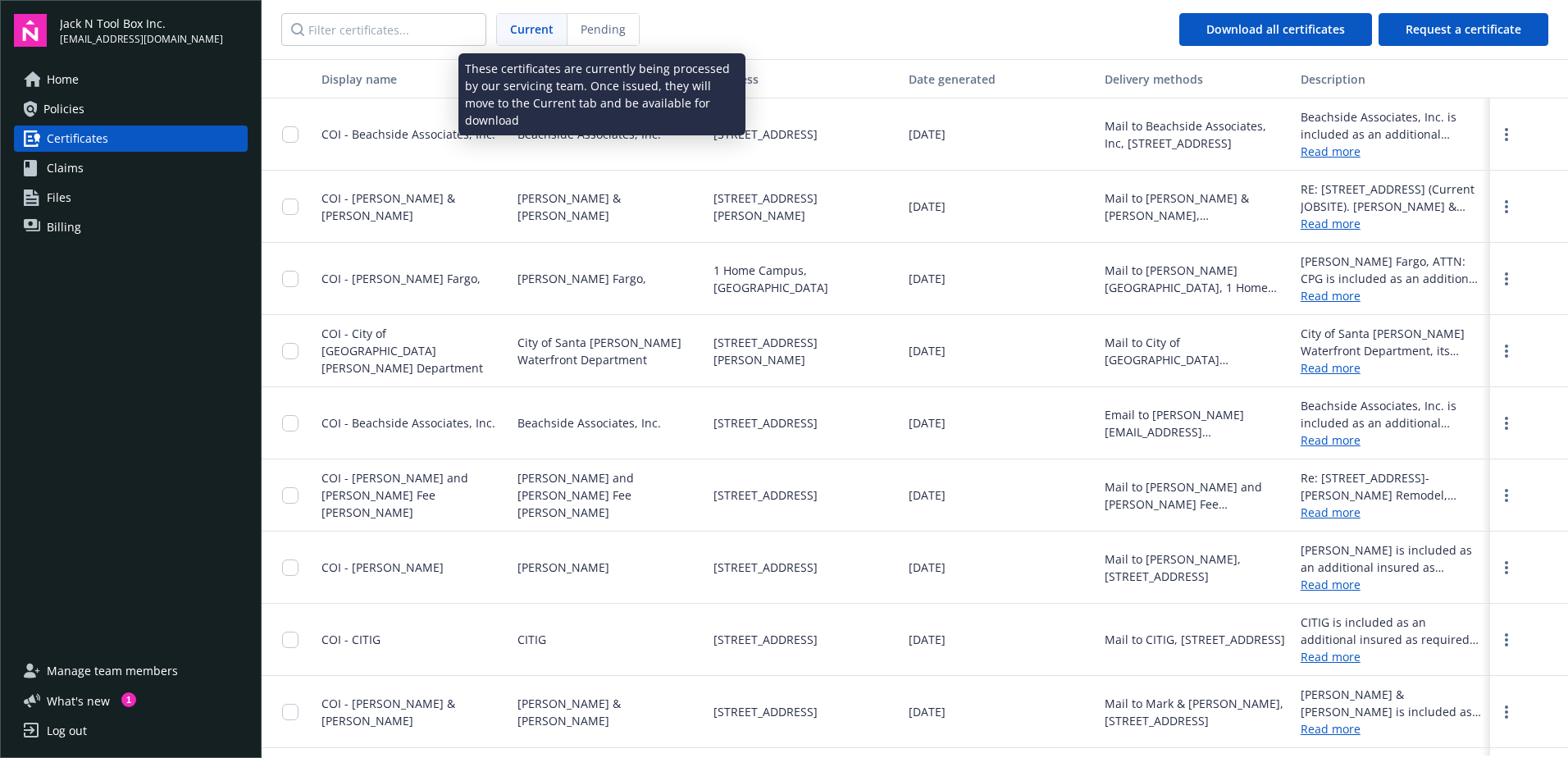
click at [599, 31] on span "Pending" at bounding box center [603, 29] width 45 height 17
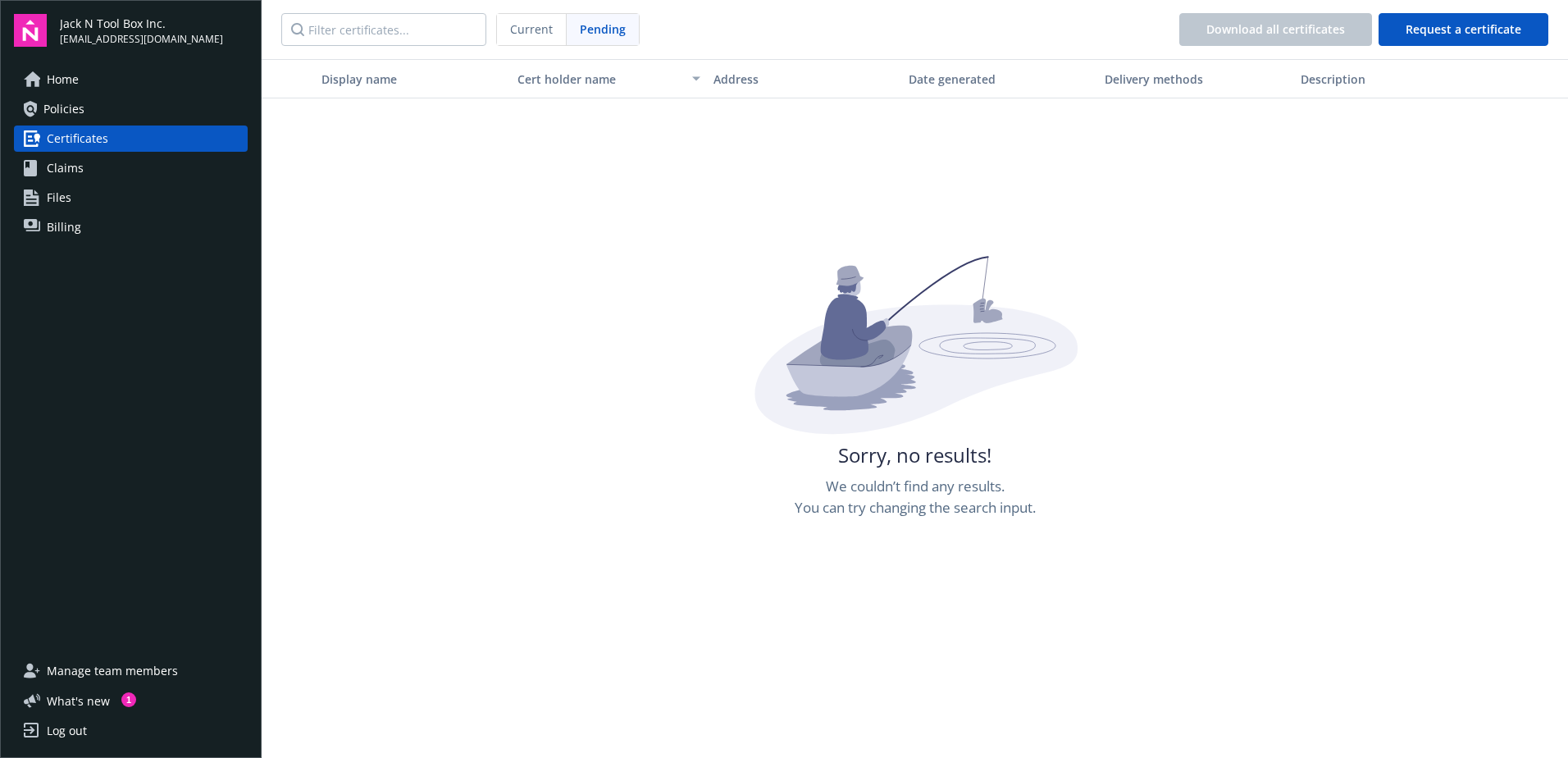
click at [534, 31] on span "Current" at bounding box center [532, 29] width 42 height 17
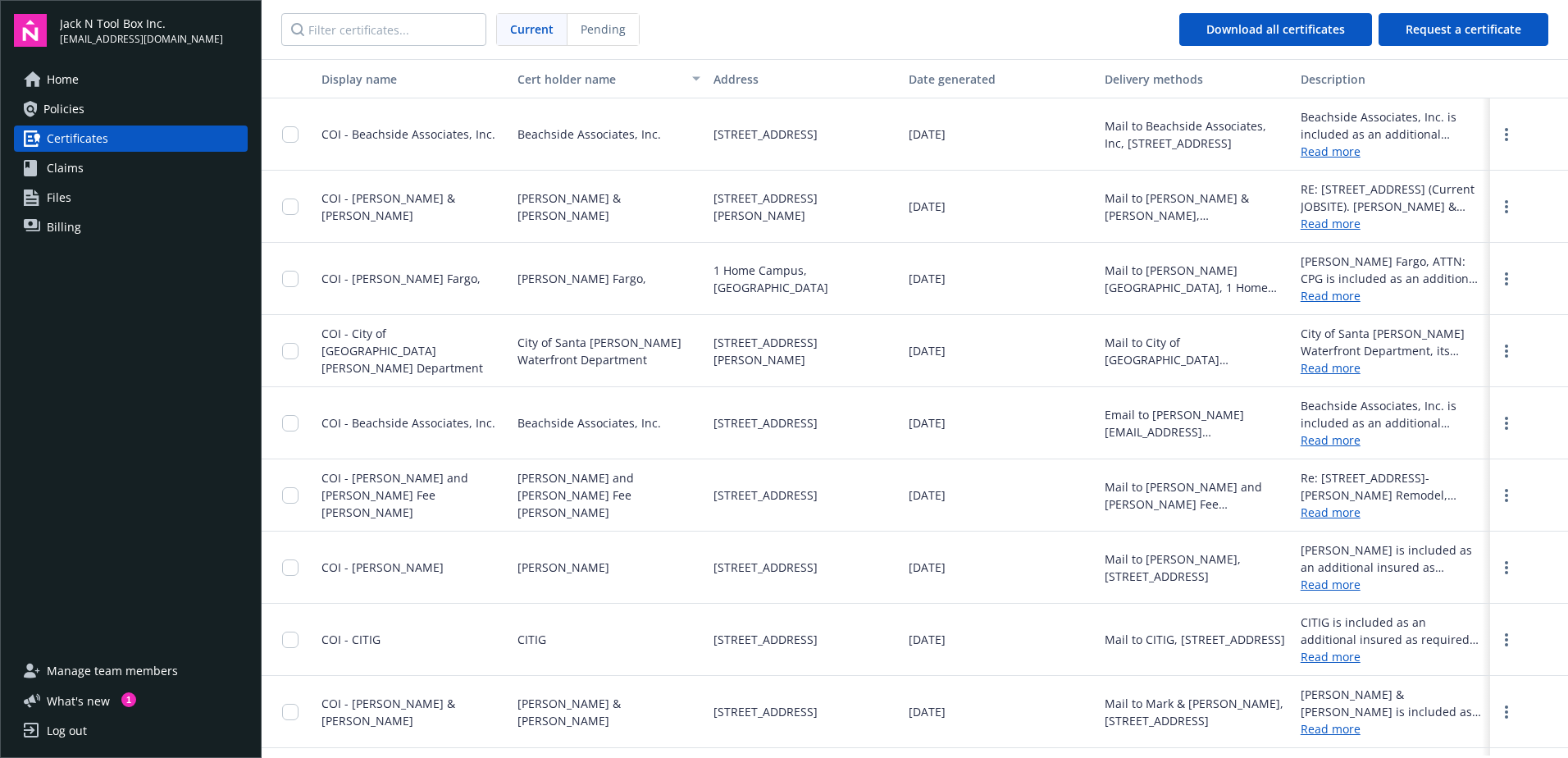
click at [32, 106] on icon at bounding box center [31, 109] width 13 height 16
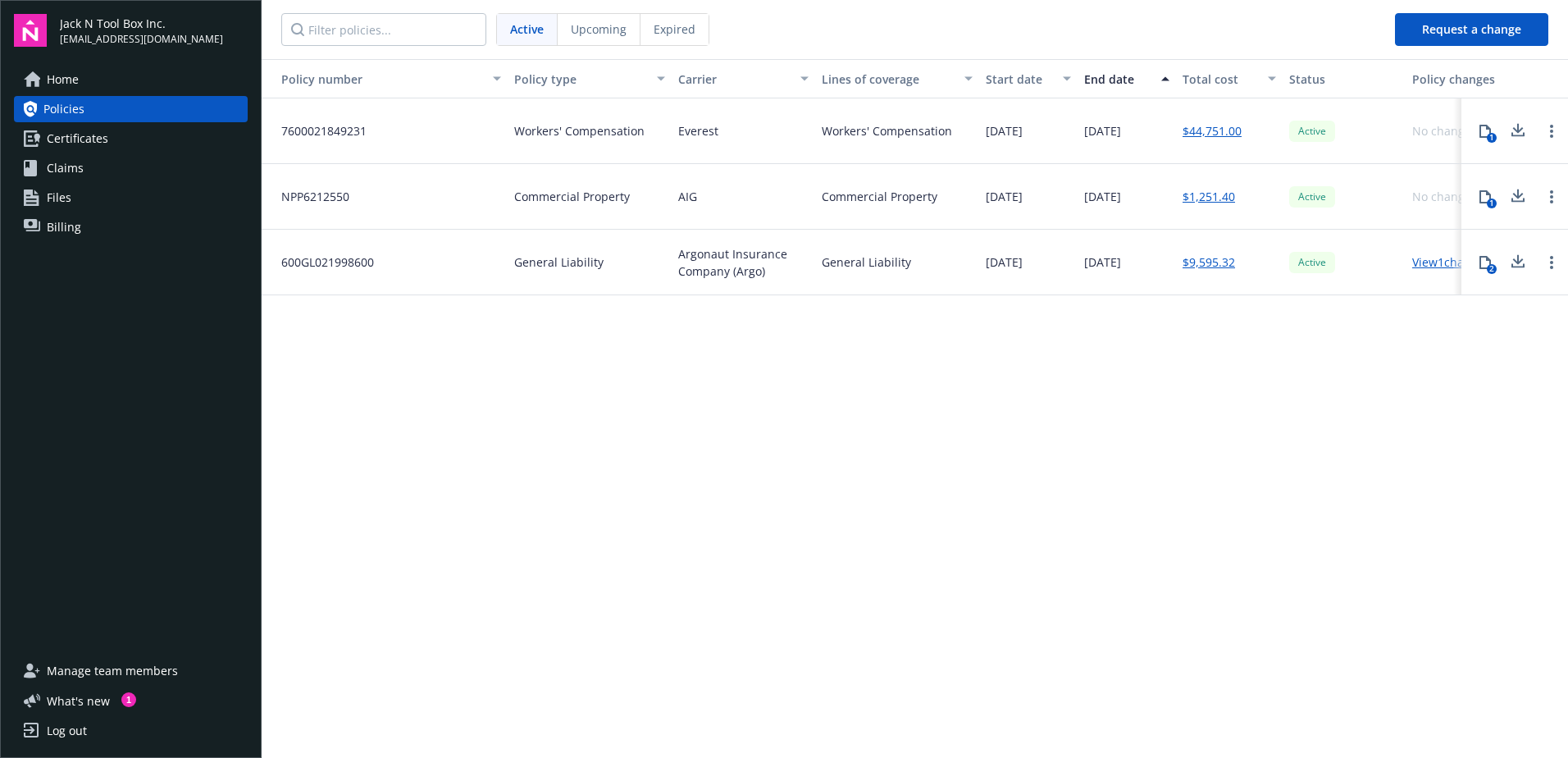
click at [49, 74] on span "Home" at bounding box center [63, 79] width 32 height 26
